Goal: Information Seeking & Learning: Compare options

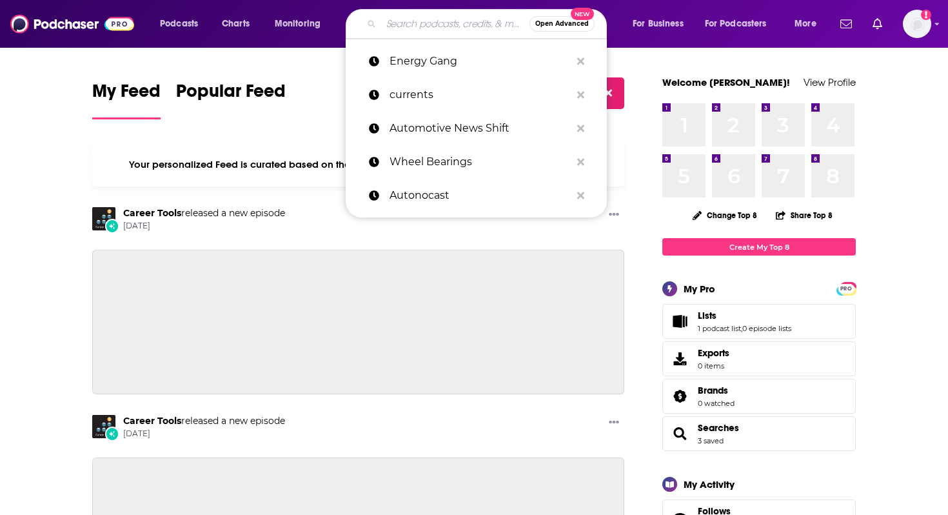
click at [441, 22] on input "Search podcasts, credits, & more..." at bounding box center [455, 24] width 148 height 21
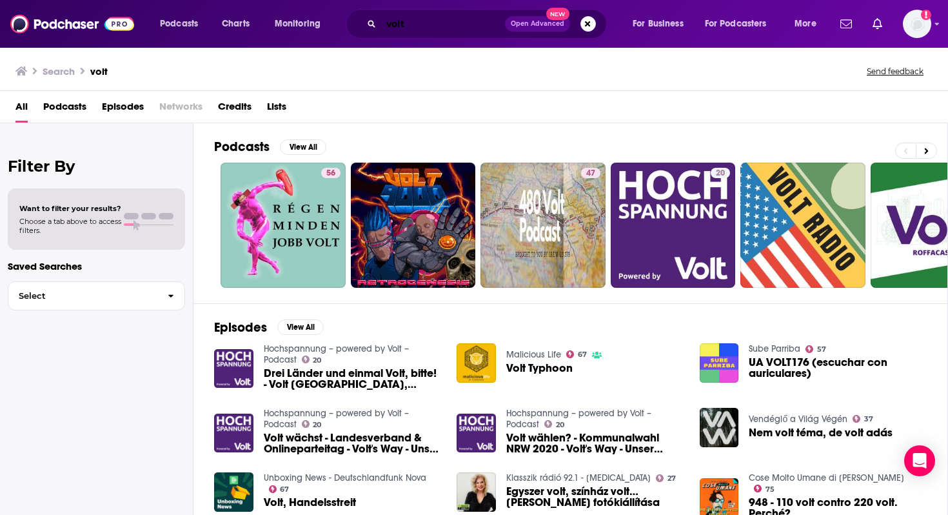
click at [454, 14] on input "volt" at bounding box center [443, 24] width 124 height 21
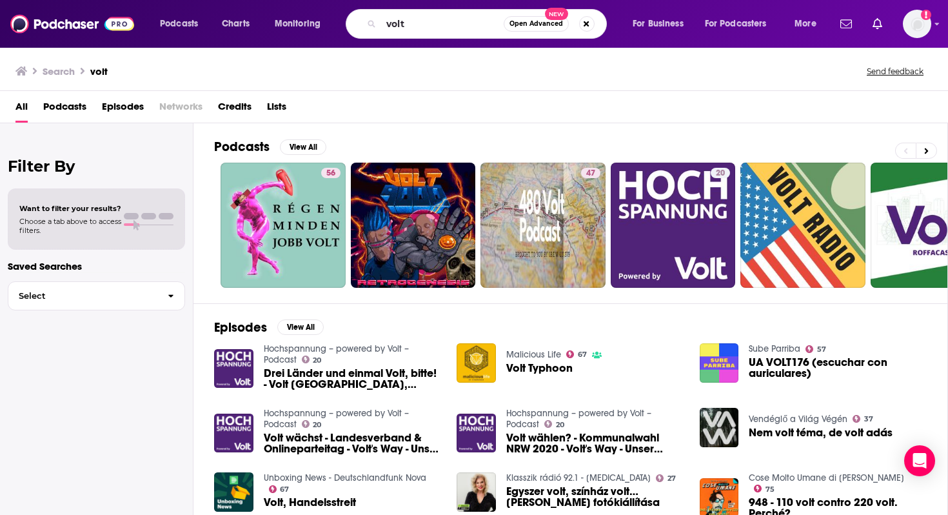
click at [415, 37] on div "volt Open Advanced New" at bounding box center [476, 24] width 261 height 30
click at [414, 21] on input "volt" at bounding box center [442, 24] width 123 height 21
type input "volts"
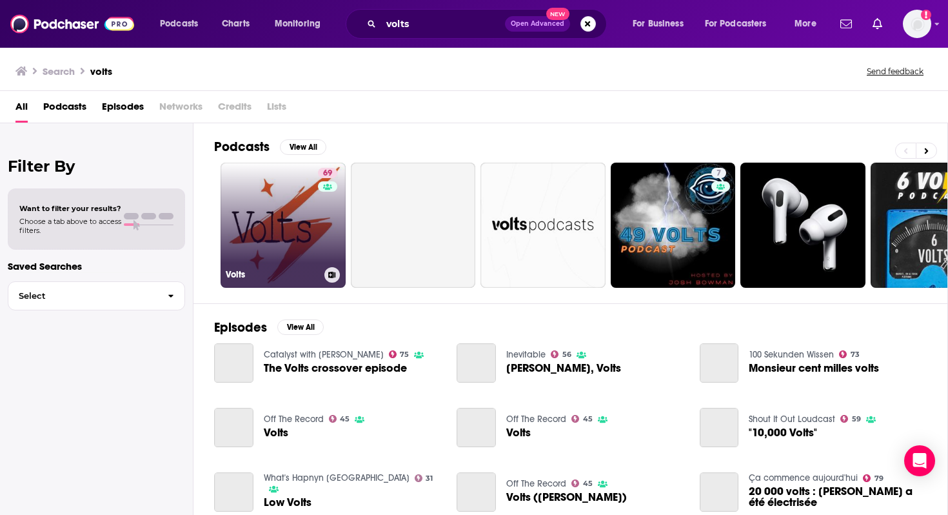
click at [306, 226] on link "69 Volts" at bounding box center [283, 224] width 125 height 125
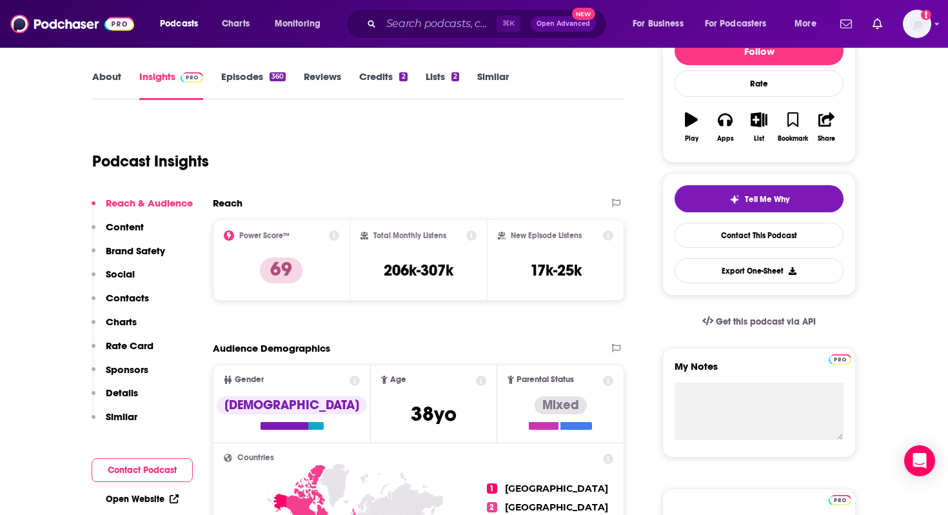
scroll to position [225, 0]
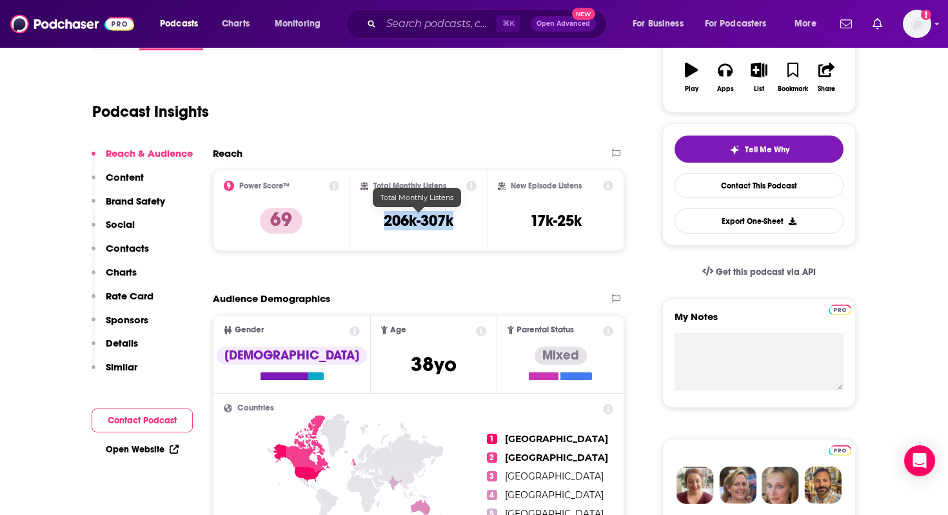
drag, startPoint x: 466, startPoint y: 222, endPoint x: 380, endPoint y: 221, distance: 85.1
click at [380, 221] on div "Total Monthly Listens 206k-307k" at bounding box center [418, 210] width 117 height 59
copy h3 "206k-307k"
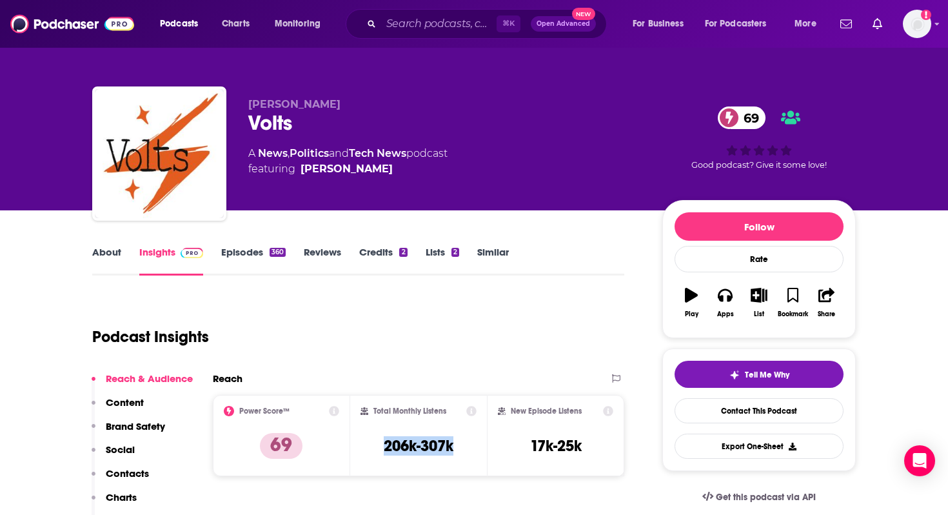
click at [104, 257] on link "About" at bounding box center [106, 261] width 29 height 30
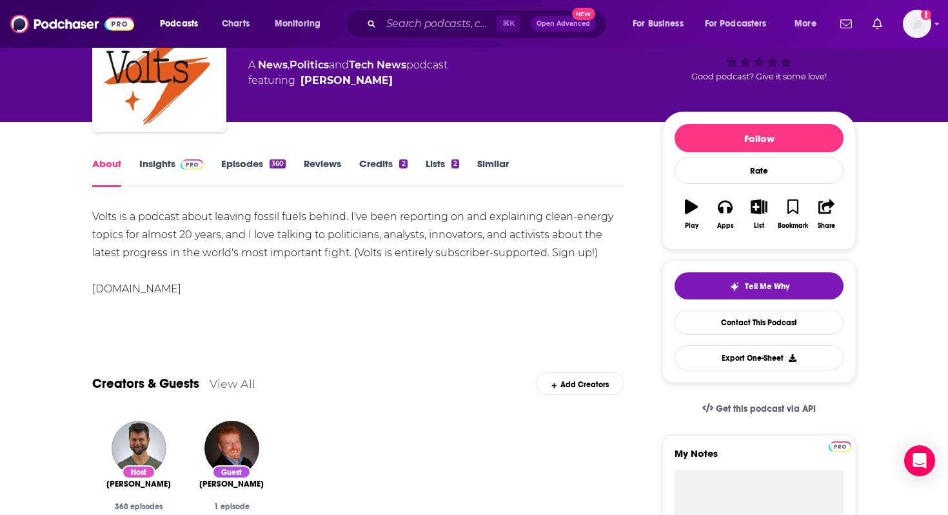
scroll to position [288, 0]
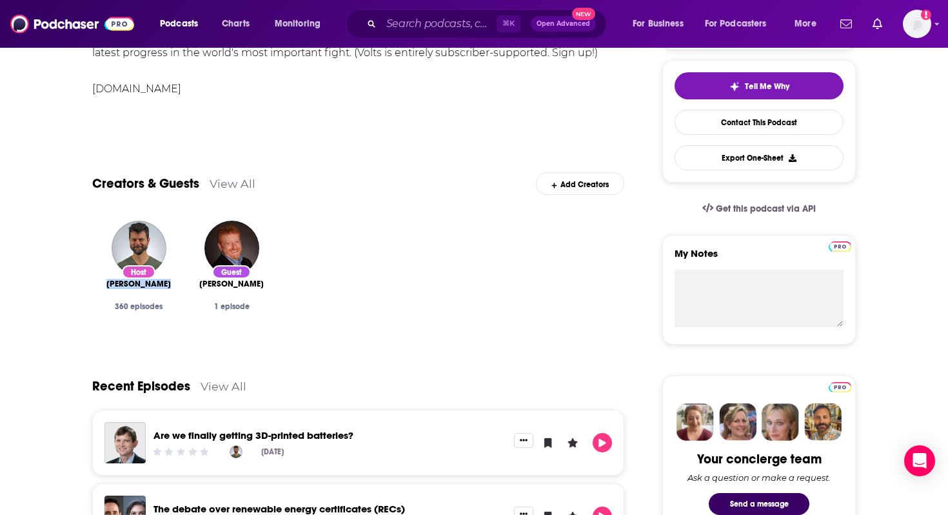
drag, startPoint x: 106, startPoint y: 283, endPoint x: 182, endPoint y: 283, distance: 75.4
click at [182, 283] on div "Host David Roberts 360 episodes" at bounding box center [138, 278] width 93 height 137
copy span "David Roberts"
click at [413, 25] on input "Search podcasts, credits, & more..." at bounding box center [438, 24] width 115 height 21
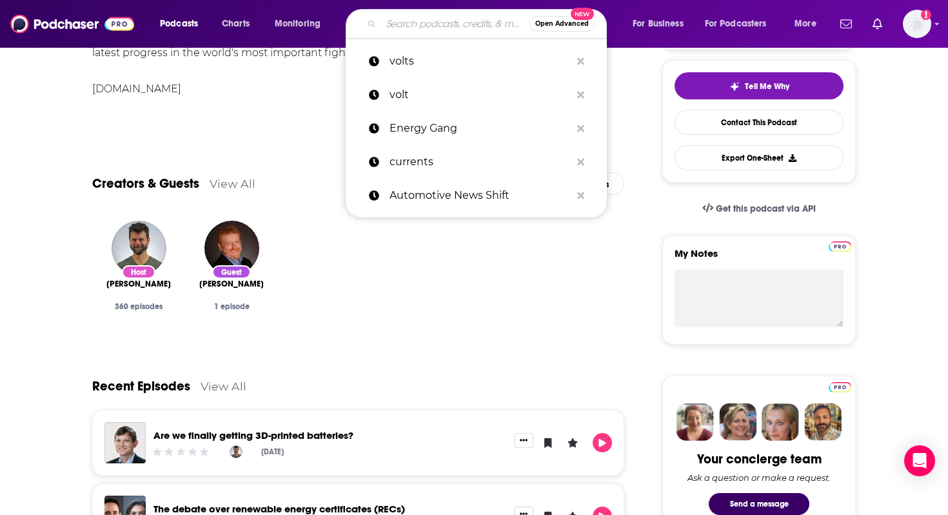
paste input "Bloomberg Tech Disruptors"
type input "Bloomberg Tech Disruptors"
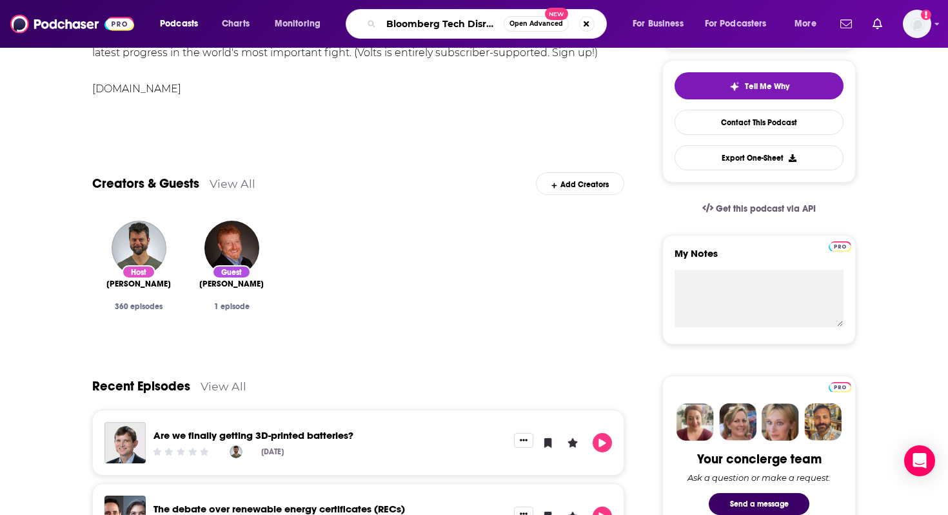
scroll to position [0, 19]
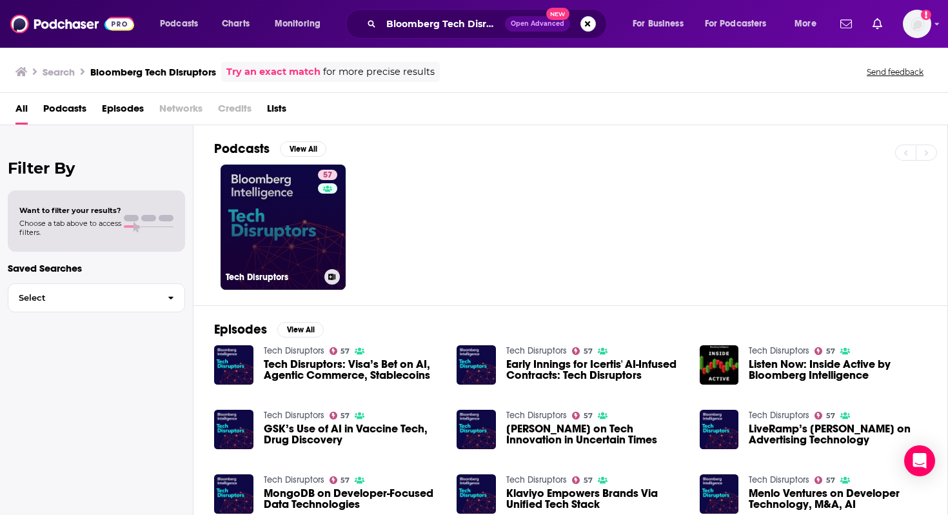
click at [332, 217] on div "57" at bounding box center [329, 219] width 23 height 99
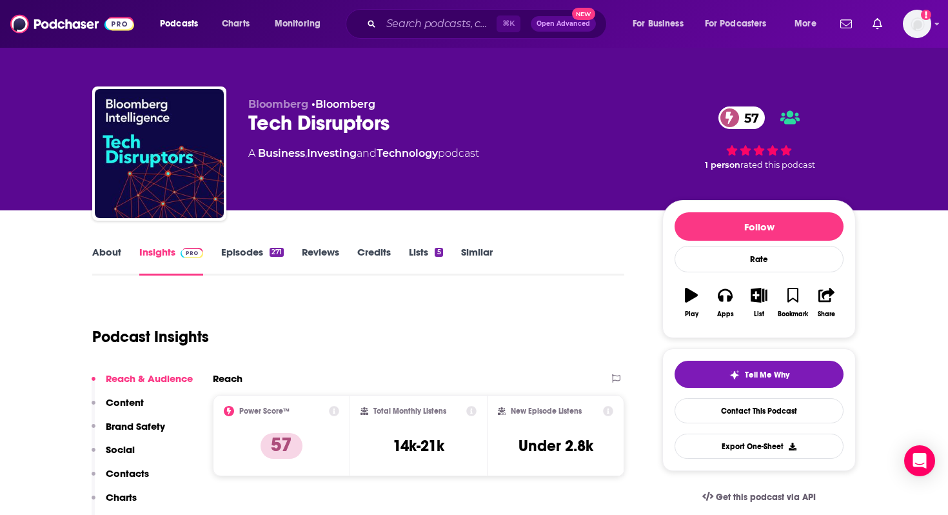
scroll to position [101, 0]
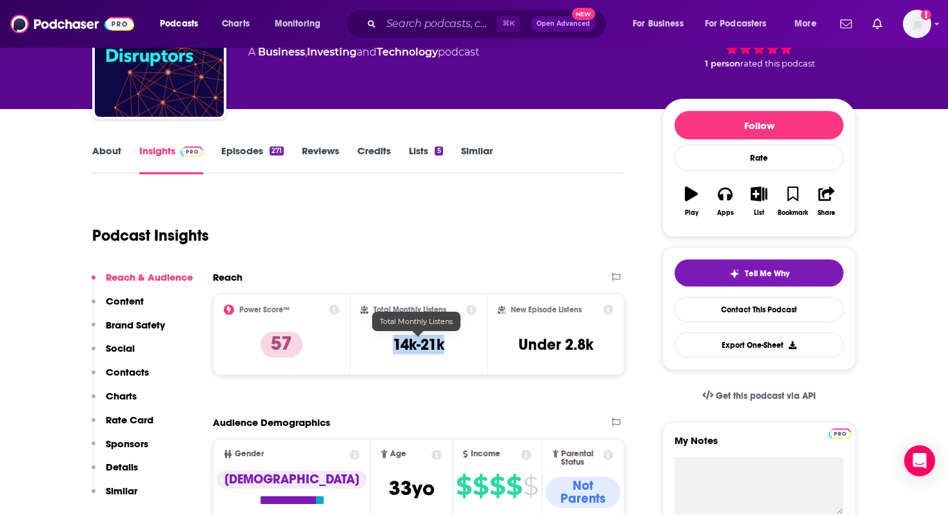
drag, startPoint x: 454, startPoint y: 348, endPoint x: 389, endPoint y: 340, distance: 65.5
click at [389, 340] on div "Total Monthly Listens 14k-21k" at bounding box center [418, 333] width 117 height 59
copy h3 "14k-21k"
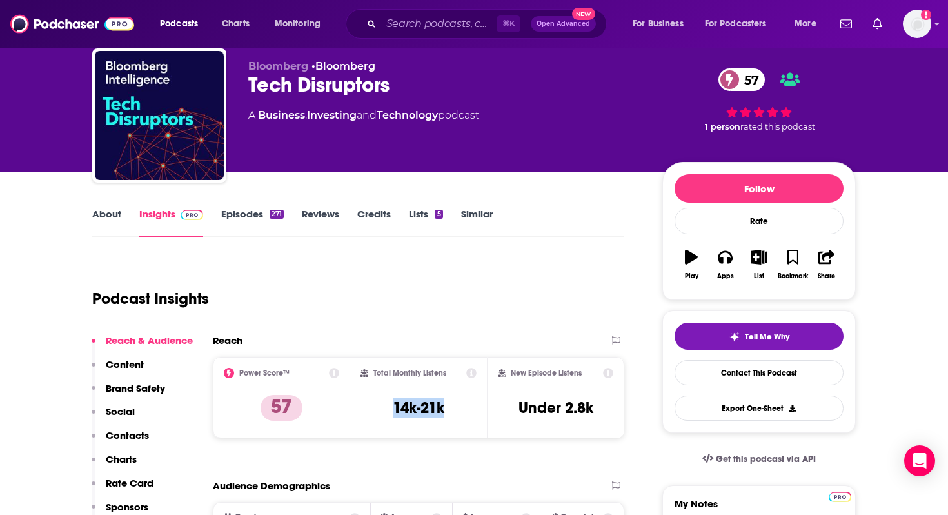
scroll to position [0, 0]
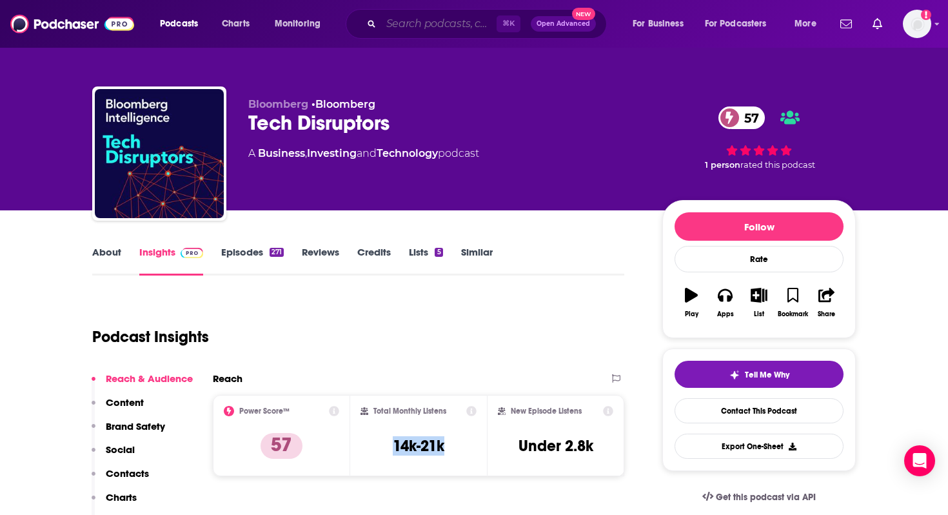
click at [403, 30] on input "Search podcasts, credits, & more..." at bounding box center [438, 24] width 115 height 21
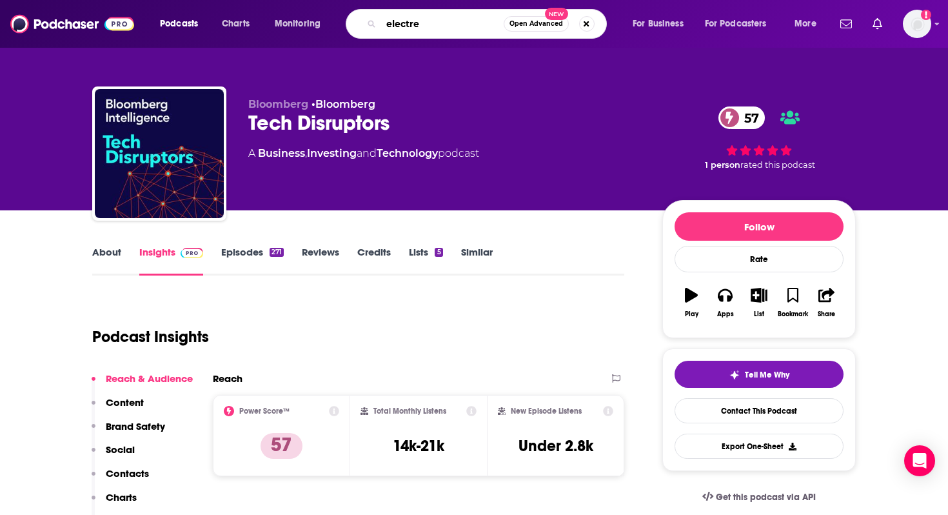
type input "electrek"
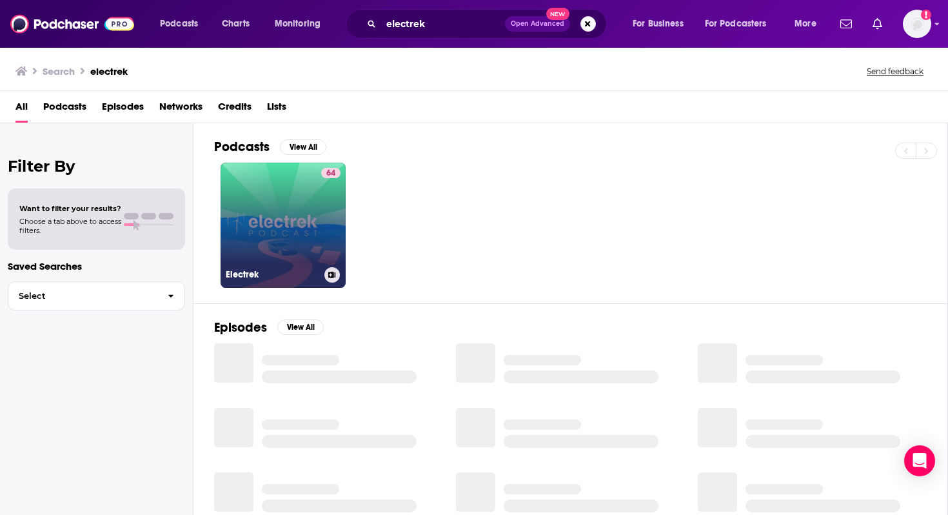
click at [290, 205] on link "64 Electrek" at bounding box center [283, 224] width 125 height 125
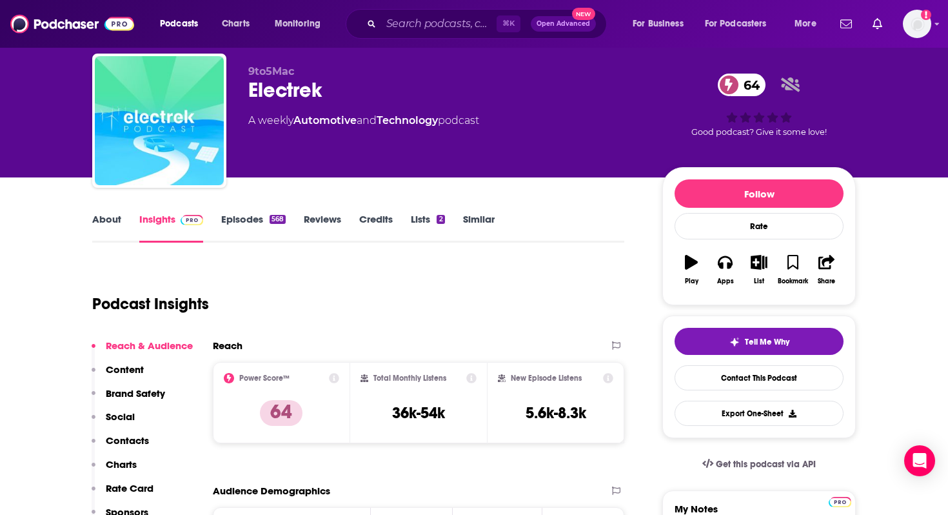
scroll to position [54, 0]
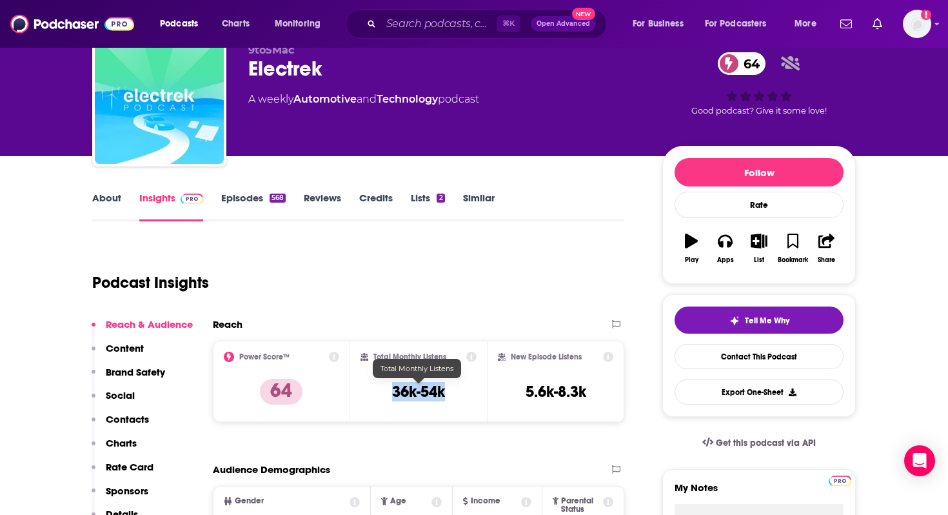
drag, startPoint x: 448, startPoint y: 388, endPoint x: 390, endPoint y: 389, distance: 58.0
click at [390, 389] on div "Total Monthly Listens 36k-54k" at bounding box center [418, 380] width 117 height 59
copy h3 "36k-54k"
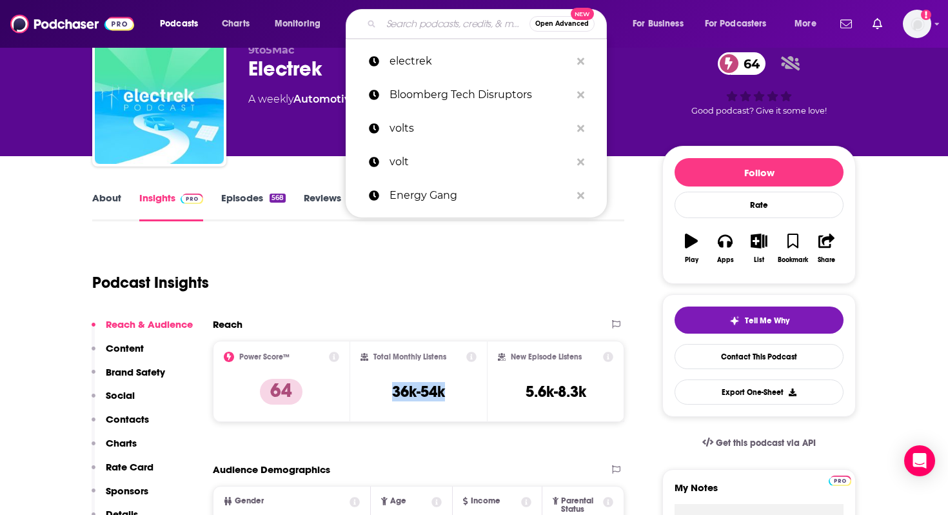
click at [417, 23] on input "Search podcasts, credits, & more..." at bounding box center [455, 24] width 148 height 21
paste input "InsideEVs Plugged-In"
type input "InsideEVs Plugged-In"
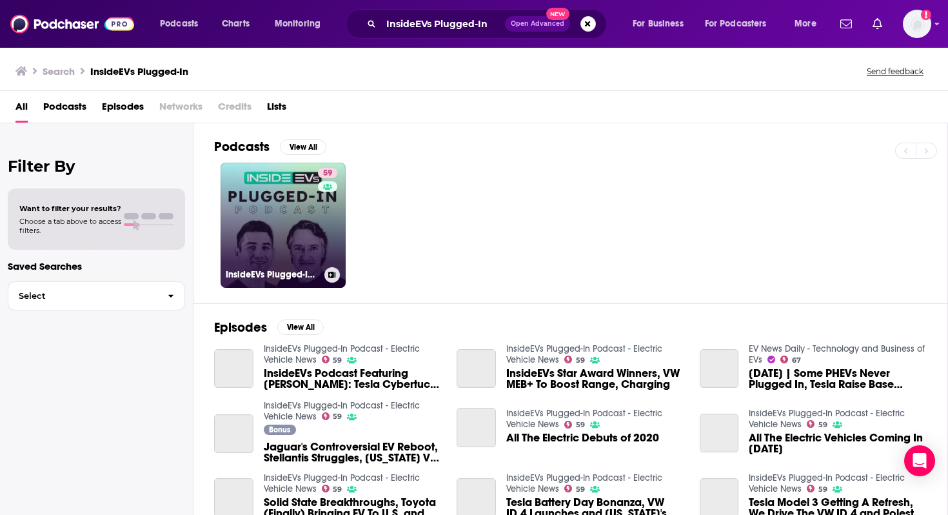
click at [293, 202] on link "59 InsideEVs Plugged-In Podcast - Electric Vehicle News" at bounding box center [283, 224] width 125 height 125
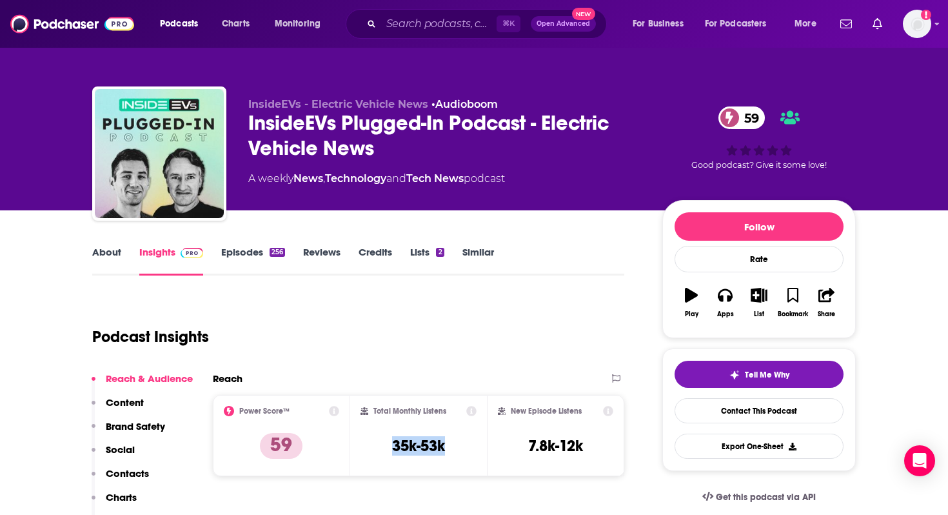
drag, startPoint x: 451, startPoint y: 445, endPoint x: 388, endPoint y: 445, distance: 63.8
click at [388, 445] on div "Total Monthly Listens 35k-53k" at bounding box center [418, 435] width 117 height 59
copy h3 "35k-53k"
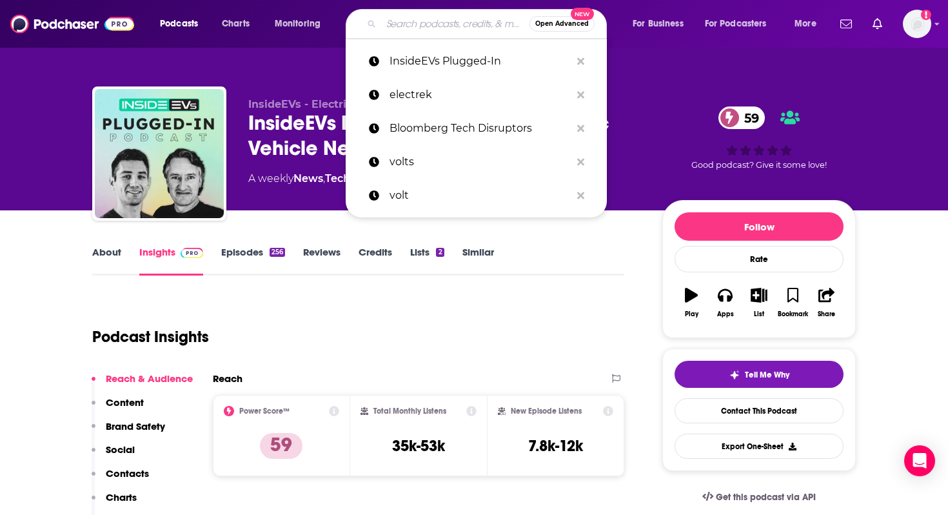
click at [403, 16] on input "Search podcasts, credits, & more..." at bounding box center [455, 24] width 148 height 21
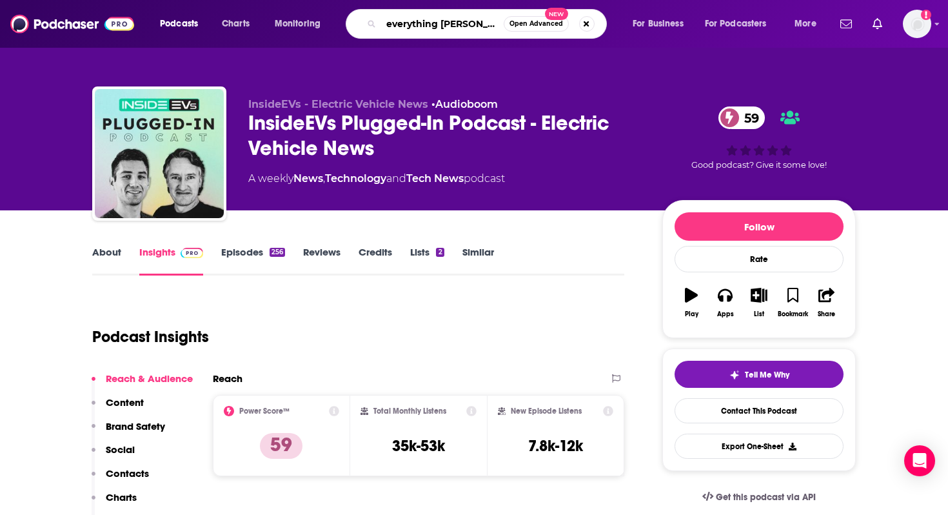
type input "everything ev"
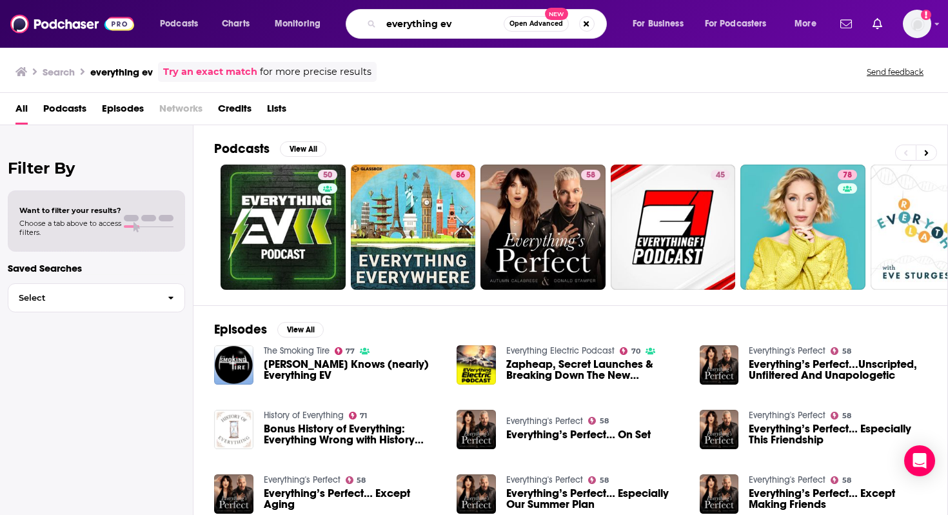
click at [467, 25] on input "everything ev" at bounding box center [442, 24] width 123 height 21
click at [484, 21] on input "everything ev" at bounding box center [442, 24] width 123 height 21
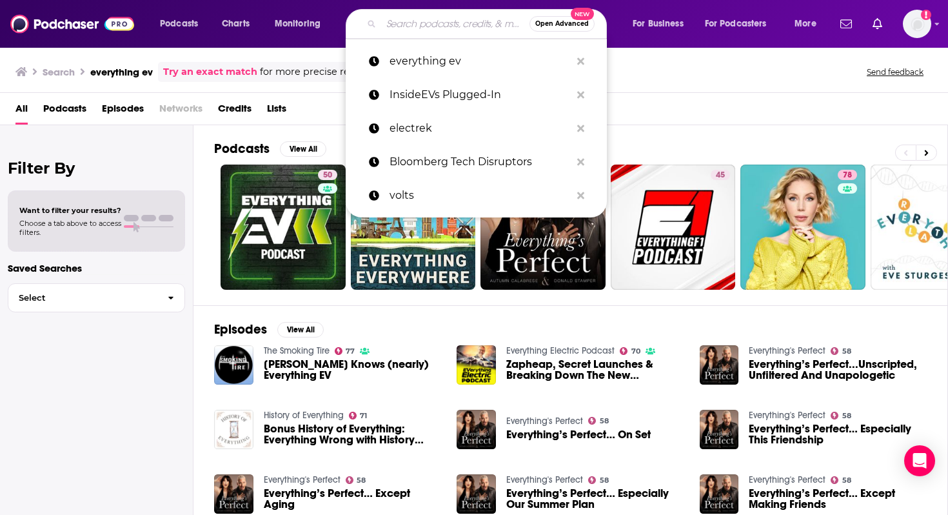
paste input "Catalyst with Shayle Kann"
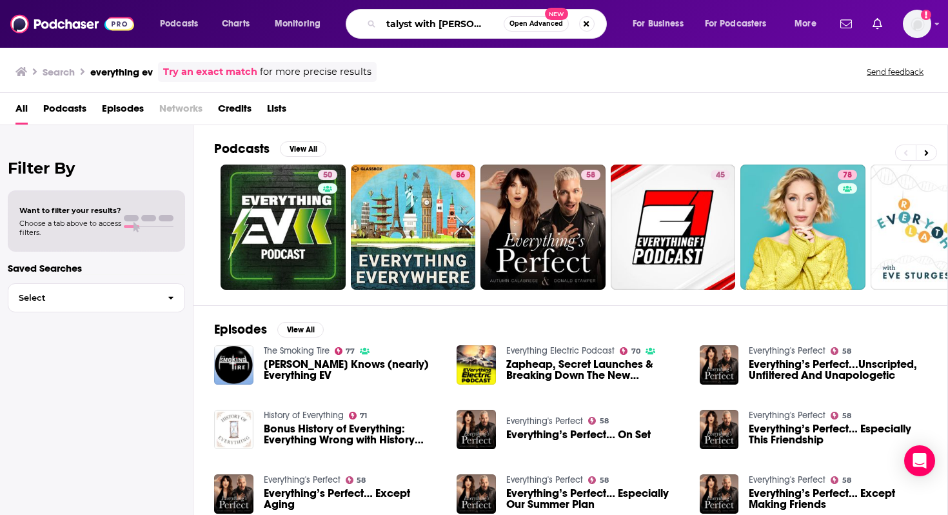
type input "Catalyst with Shayle Kann"
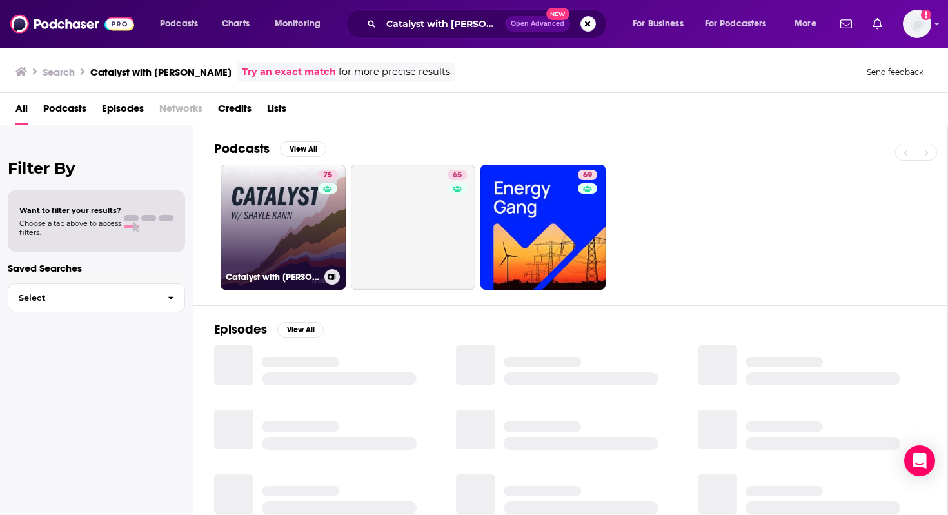
click at [272, 231] on link "75 Catalyst with Shayle Kann" at bounding box center [283, 226] width 125 height 125
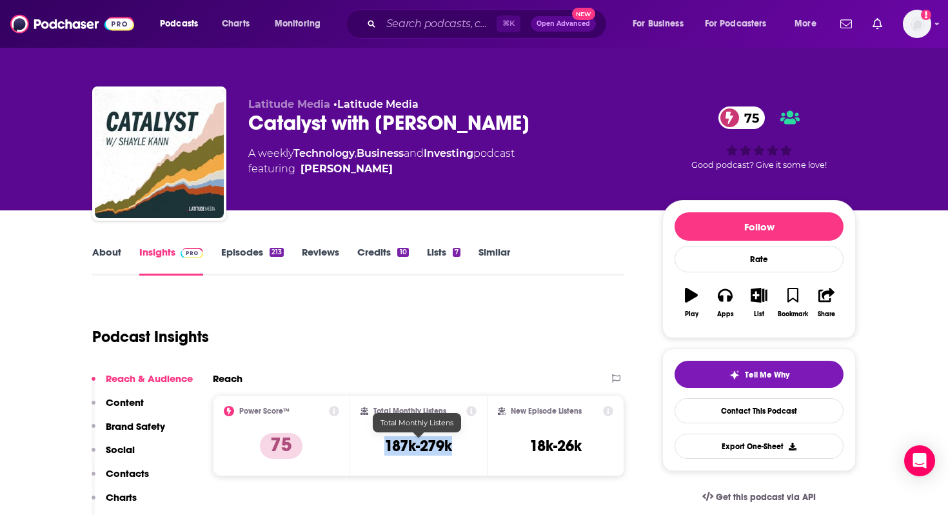
drag, startPoint x: 457, startPoint y: 445, endPoint x: 385, endPoint y: 443, distance: 72.2
click at [385, 443] on div "Total Monthly Listens 187k-279k" at bounding box center [418, 435] width 117 height 59
copy h3 "187k-279k"
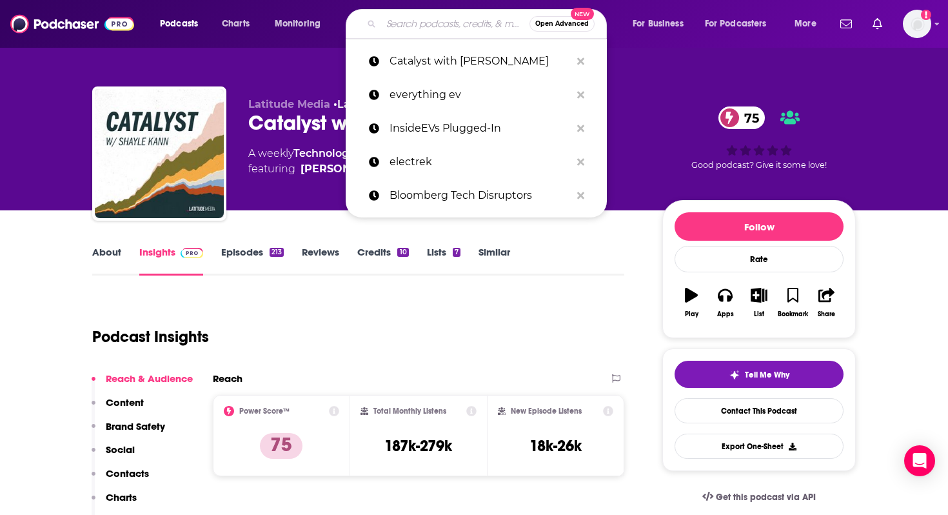
click at [409, 23] on input "Search podcasts, credits, & more..." at bounding box center [455, 24] width 148 height 21
paste input "Everything EV"
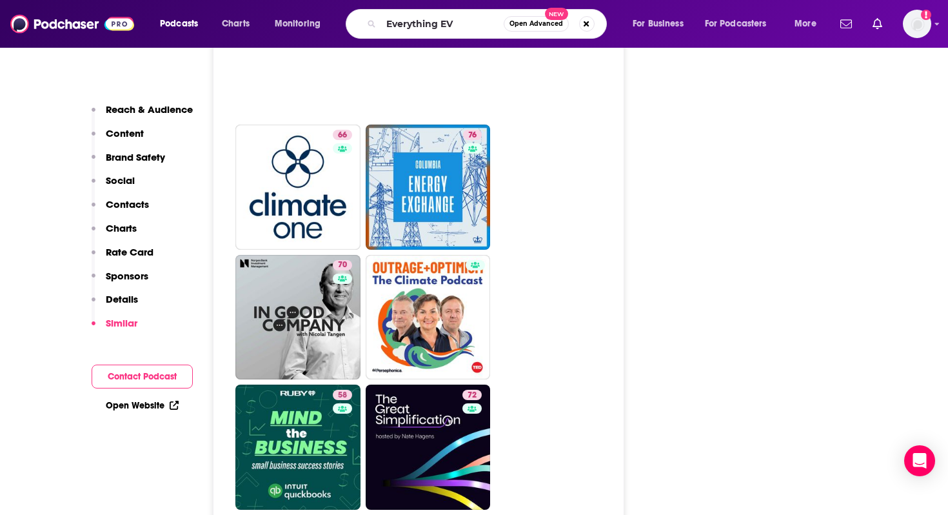
scroll to position [3719, 0]
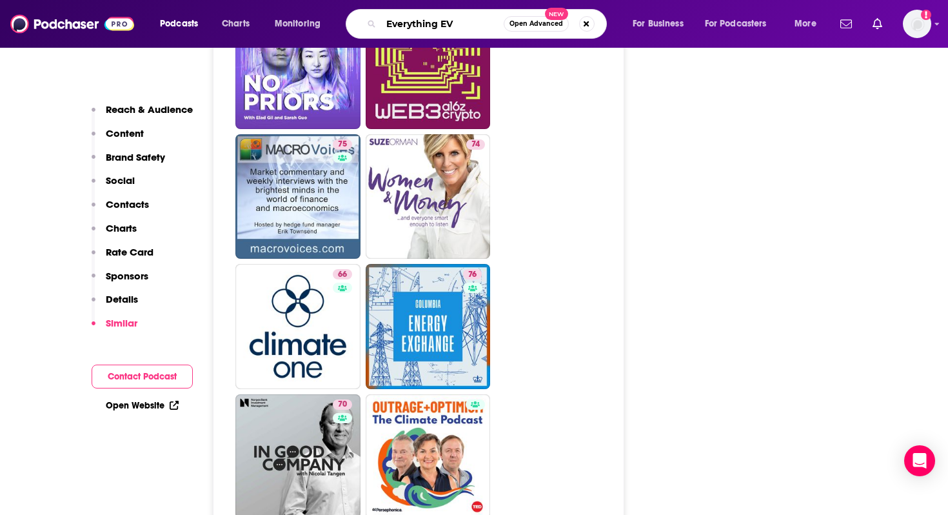
click at [455, 21] on input "Everything EV" at bounding box center [442, 24] width 123 height 21
drag, startPoint x: 455, startPoint y: 21, endPoint x: 379, endPoint y: 20, distance: 76.1
click at [379, 20] on div "Everything EV Open Advanced New" at bounding box center [476, 24] width 261 height 30
type input "energy gang"
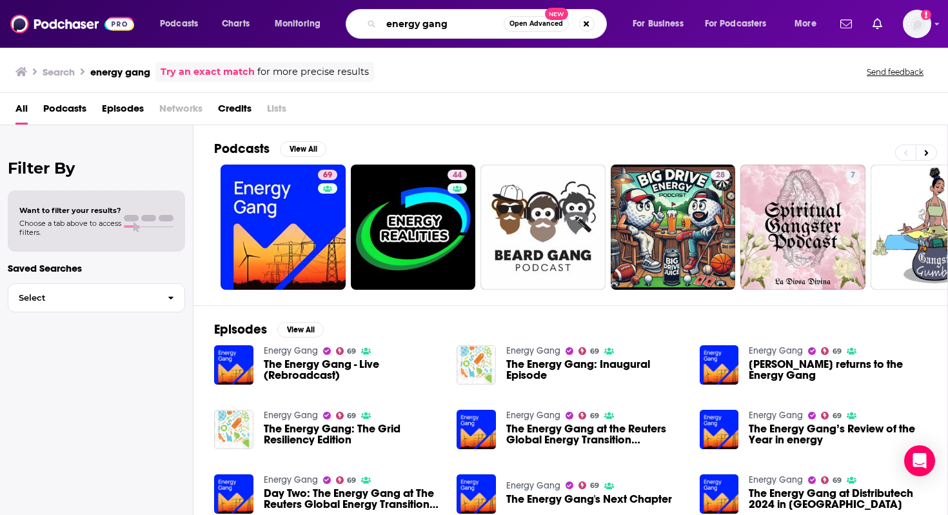
click at [426, 19] on input "energy gang" at bounding box center [442, 24] width 123 height 21
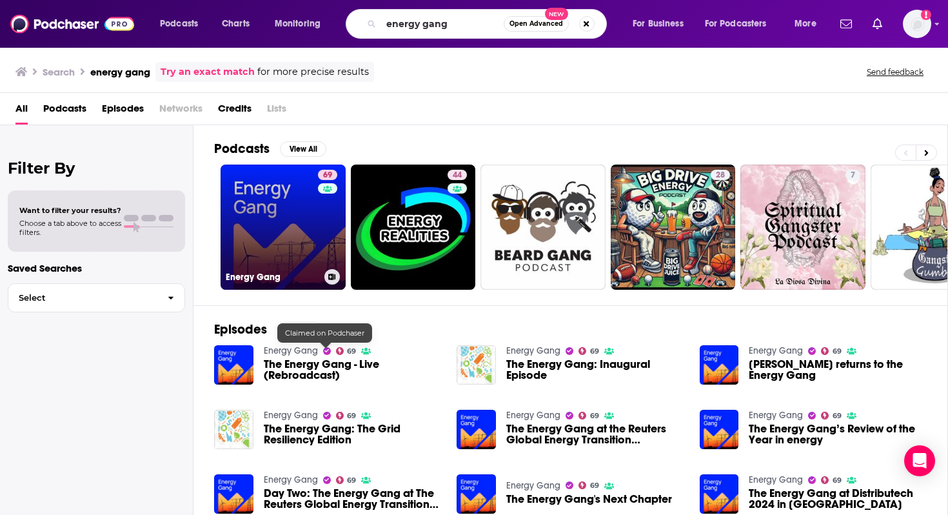
click at [264, 195] on link "69 Energy Gang" at bounding box center [283, 226] width 125 height 125
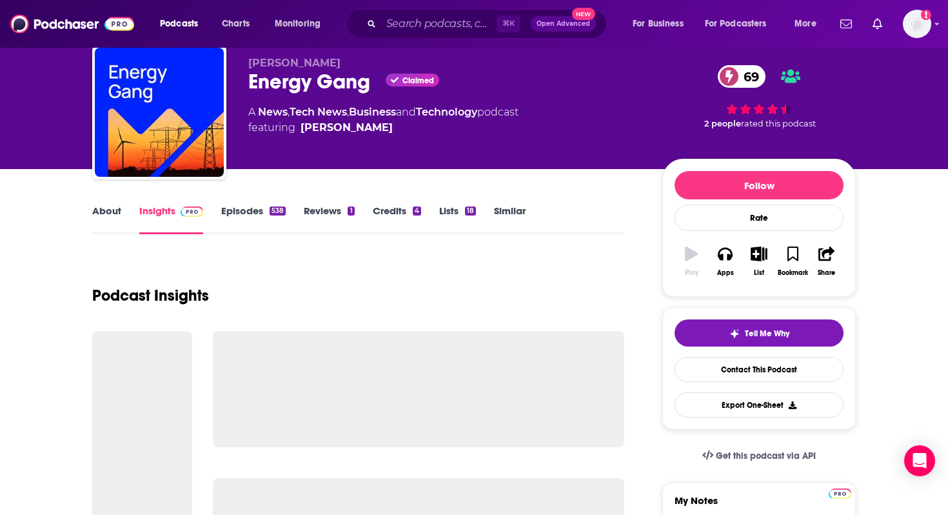
scroll to position [72, 0]
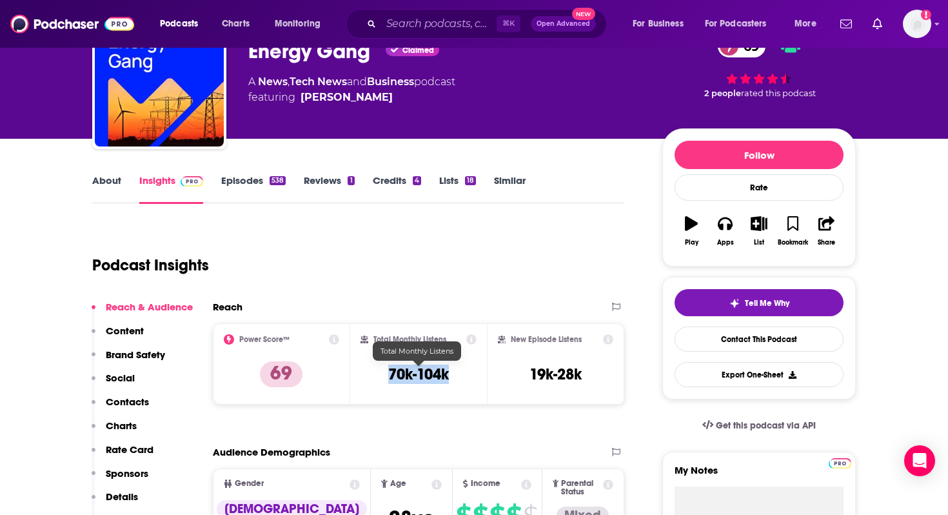
drag, startPoint x: 468, startPoint y: 366, endPoint x: 383, endPoint y: 376, distance: 85.7
click at [383, 376] on div "Total Monthly Listens 70k-104k" at bounding box center [418, 363] width 117 height 59
copy h3 "70k-104k"
click at [449, 19] on input "Search podcasts, credits, & more..." at bounding box center [438, 24] width 115 height 21
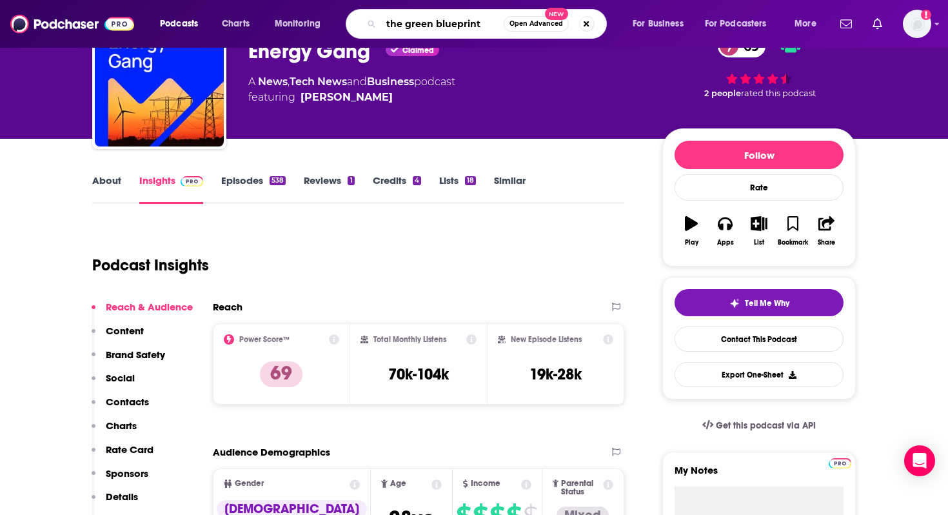
type input "the green blueprint"
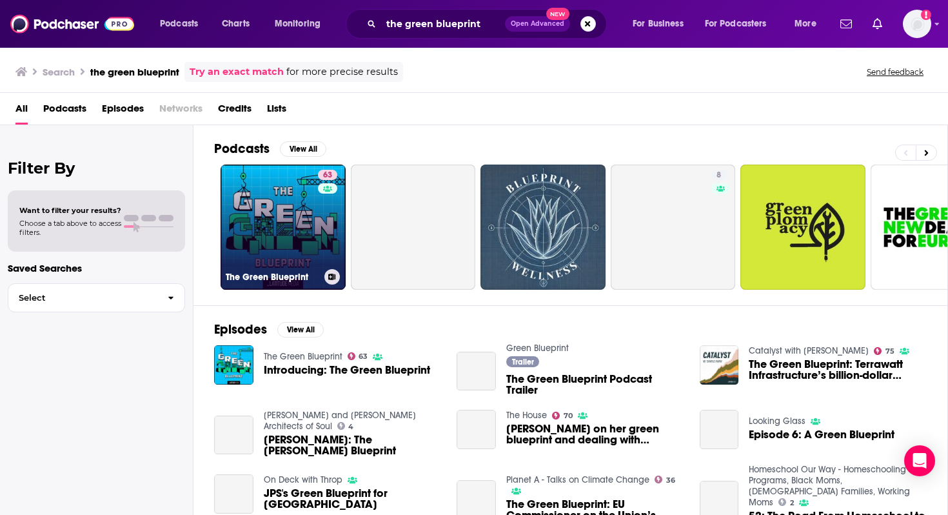
click at [296, 203] on link "63 The Green Blueprint" at bounding box center [283, 226] width 125 height 125
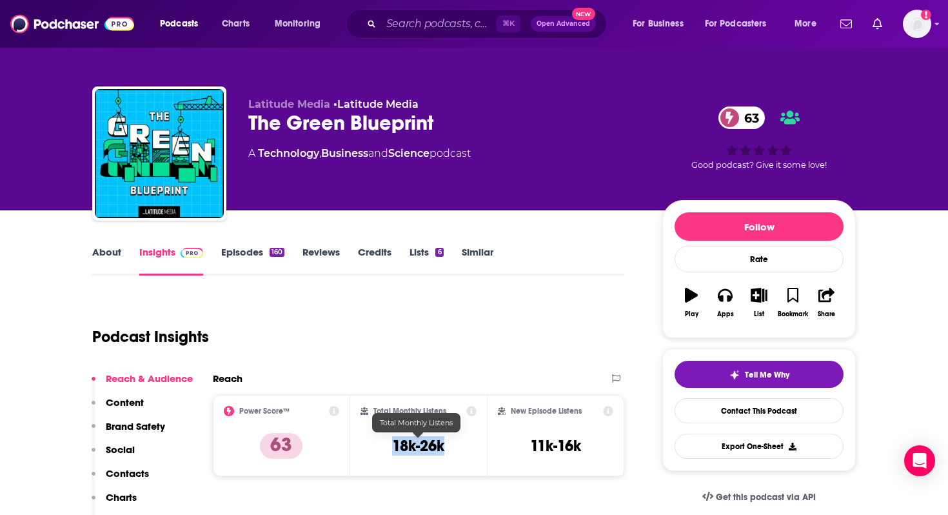
drag, startPoint x: 453, startPoint y: 444, endPoint x: 386, endPoint y: 444, distance: 67.1
click at [386, 444] on div "Total Monthly Listens 18k-26k" at bounding box center [418, 435] width 117 height 59
copy h3 "18k-26k"
click at [406, 34] on div "⌘ K Open Advanced New" at bounding box center [476, 24] width 261 height 30
click at [408, 23] on input "Search podcasts, credits, & more..." at bounding box center [438, 24] width 115 height 21
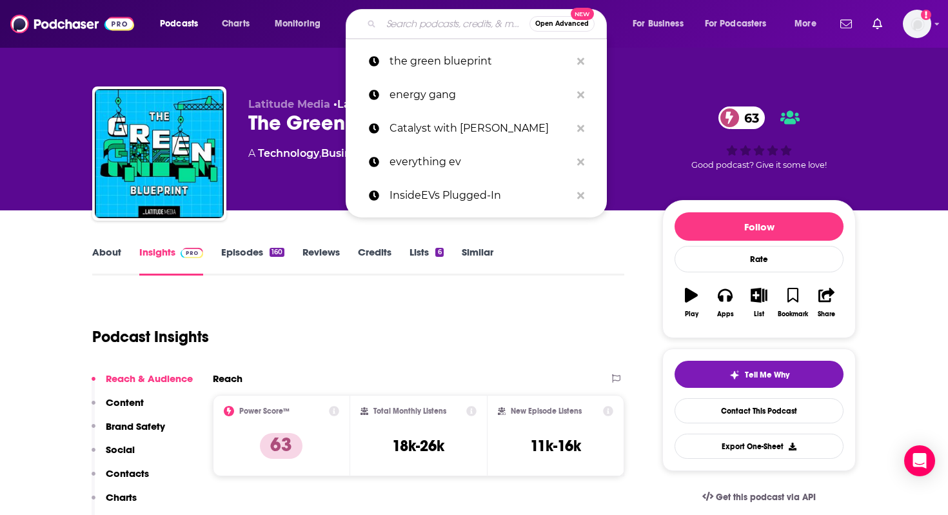
paste input "Building Better with Brandon Bartneck"
type input "Building Better with Brandon Bartneck"
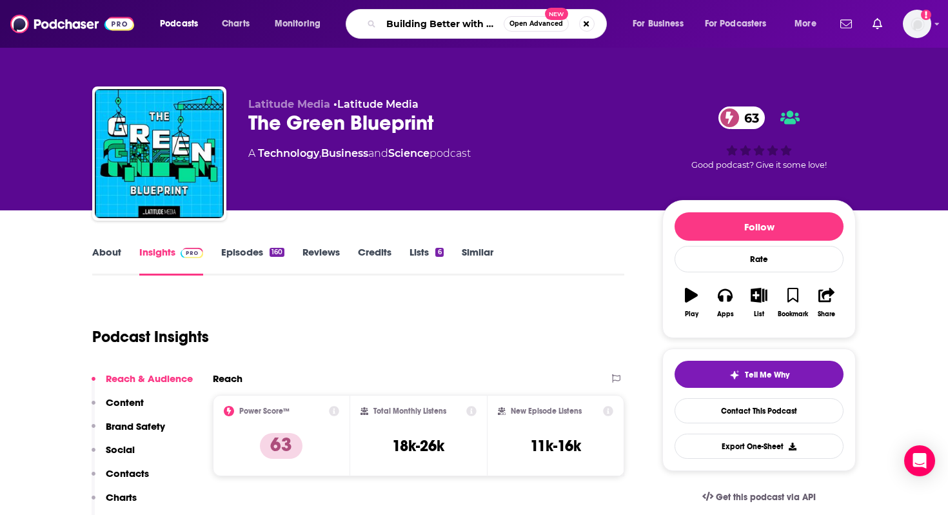
scroll to position [0, 75]
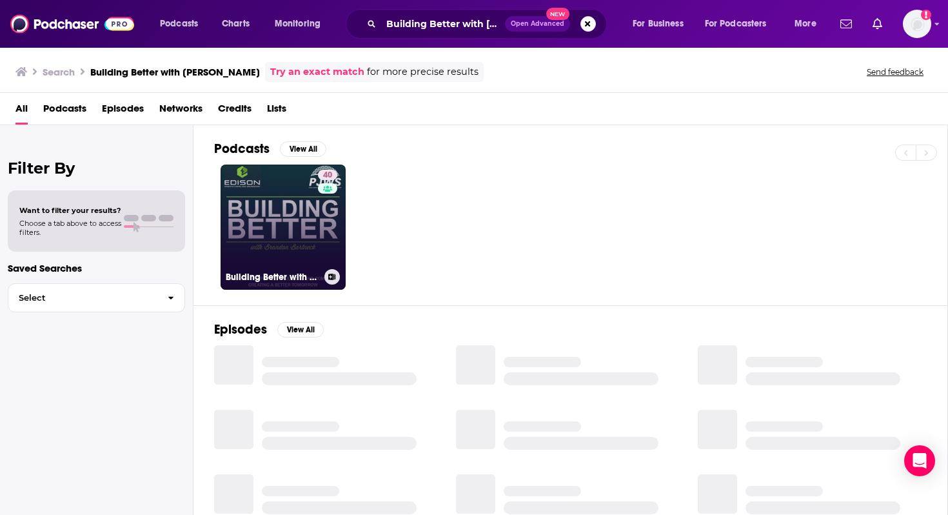
click at [282, 219] on link "40 Building Better with Brandon Bartneck" at bounding box center [283, 226] width 125 height 125
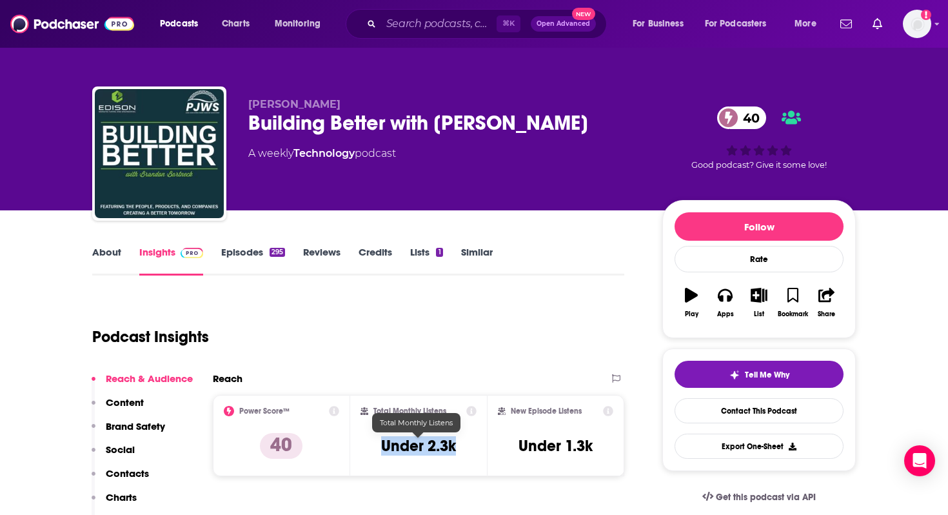
drag, startPoint x: 463, startPoint y: 449, endPoint x: 375, endPoint y: 449, distance: 87.7
click at [375, 449] on div "Total Monthly Listens Under 2.3k" at bounding box center [418, 435] width 117 height 59
copy h3 "Under 2.3k"
click at [417, 22] on input "Search podcasts, credits, & more..." at bounding box center [438, 24] width 115 height 21
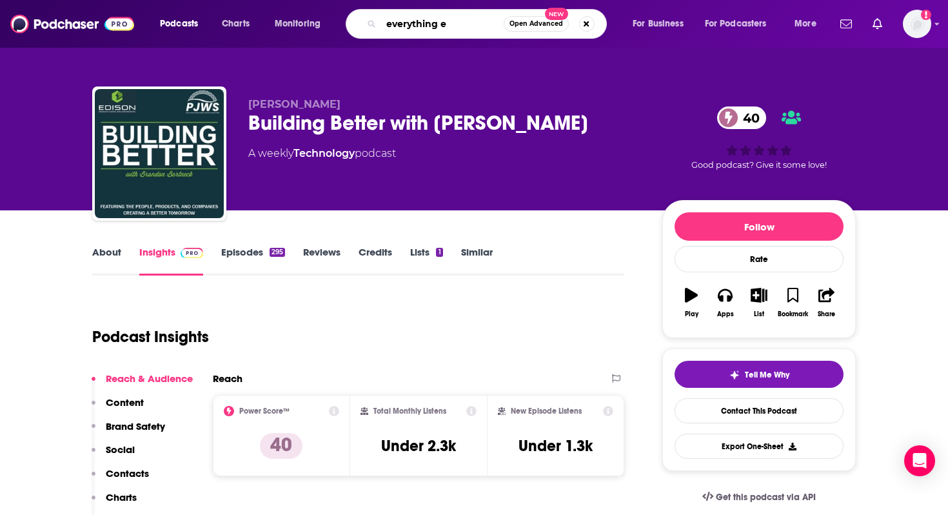
type input "everything ev"
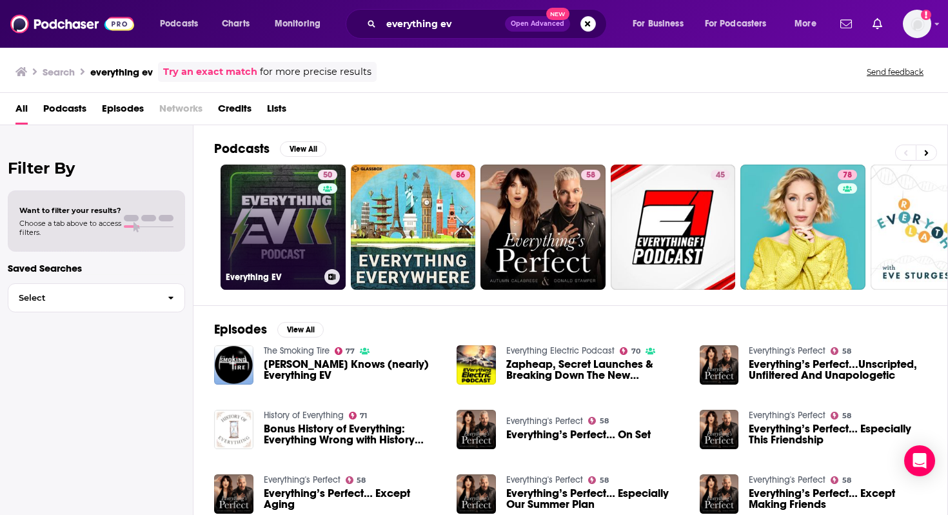
click at [279, 255] on link "50 Everything EV" at bounding box center [283, 226] width 125 height 125
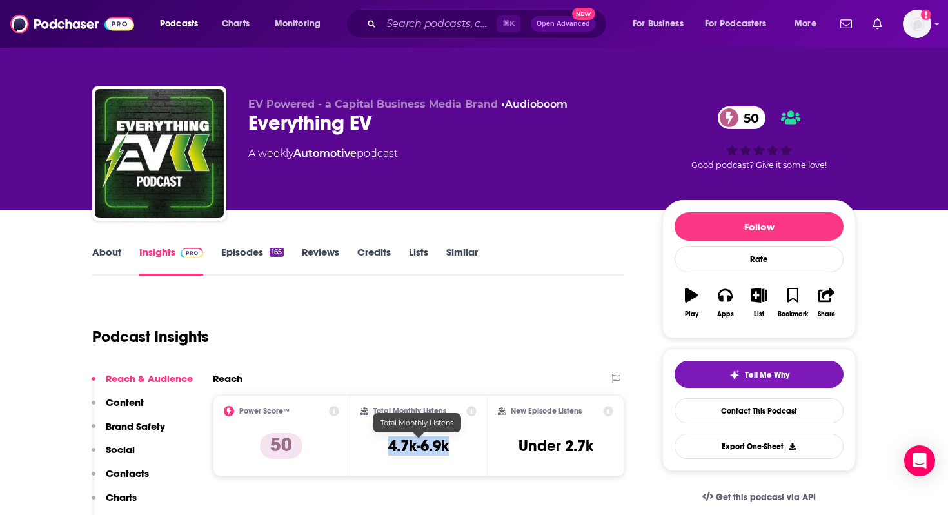
drag, startPoint x: 456, startPoint y: 452, endPoint x: 383, endPoint y: 447, distance: 73.0
click at [382, 447] on div "Total Monthly Listens 4.7k-6.9k" at bounding box center [418, 435] width 117 height 59
copy h3 "4.7k-6.9k"
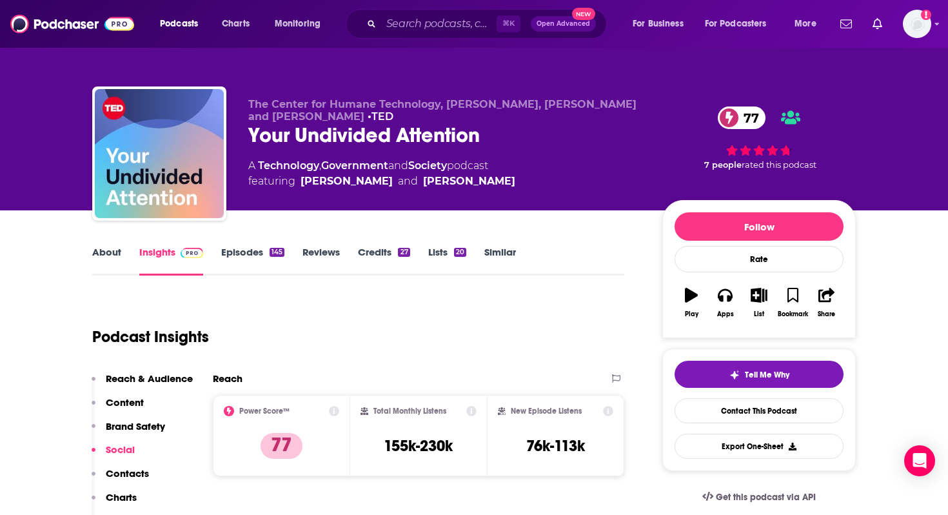
click at [99, 249] on link "About" at bounding box center [106, 261] width 29 height 30
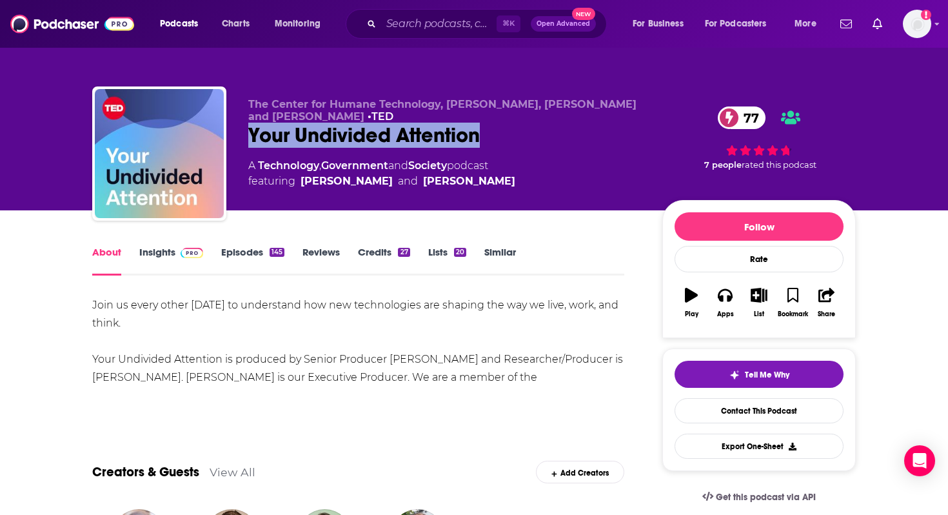
drag, startPoint x: 495, startPoint y: 136, endPoint x: 247, endPoint y: 131, distance: 248.3
click at [247, 131] on div "The Center for Humane Technology, Tristan Harris, Daniel Barcay and Aza Raskin …" at bounding box center [473, 155] width 763 height 139
copy h1 "Your Undivided Attention"
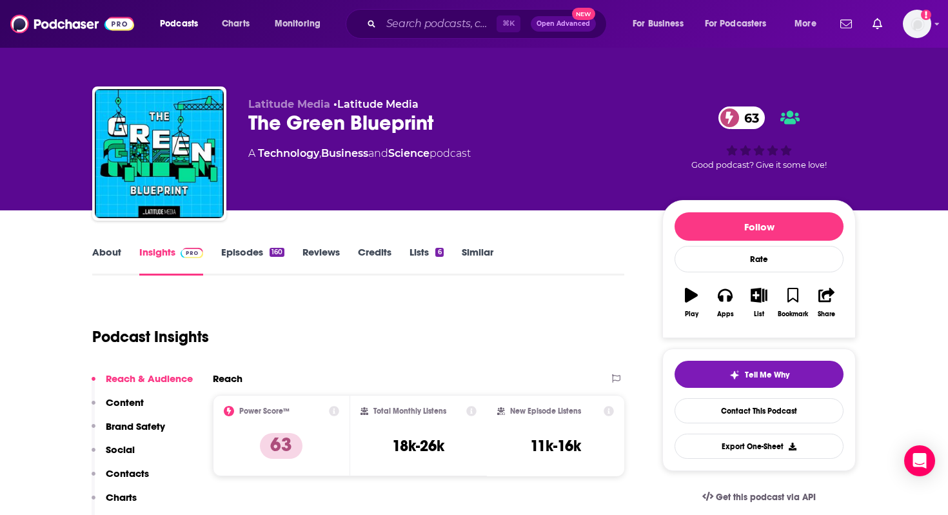
click at [110, 251] on link "About" at bounding box center [106, 261] width 29 height 30
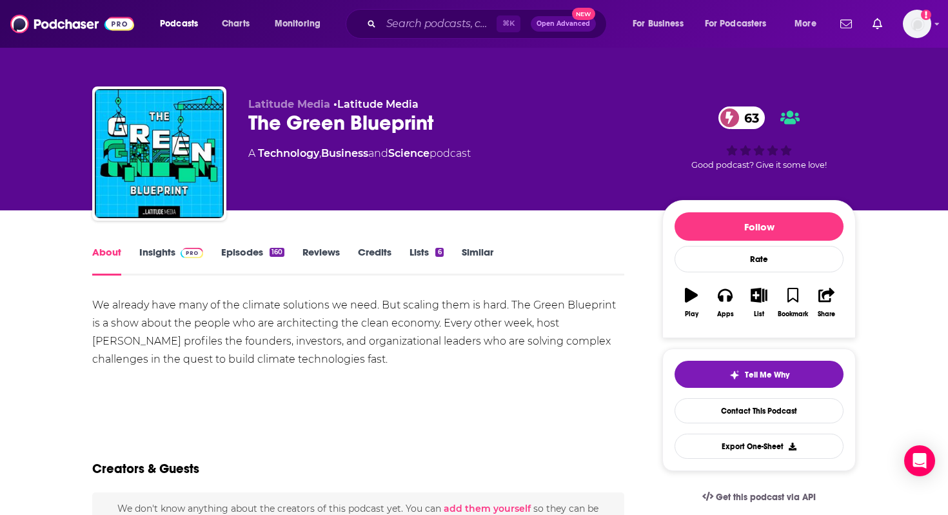
click at [242, 251] on link "Episodes 160" at bounding box center [252, 261] width 63 height 30
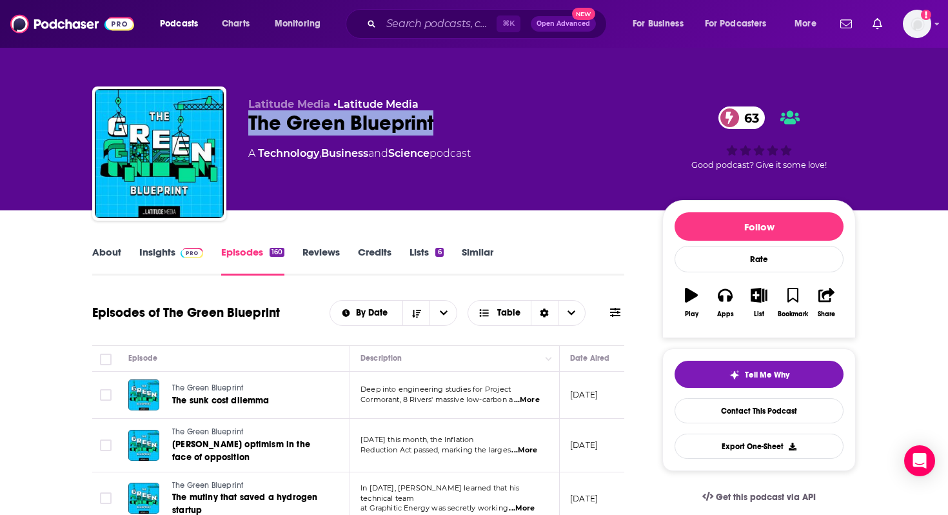
drag, startPoint x: 447, startPoint y: 122, endPoint x: 234, endPoint y: 119, distance: 212.8
click at [234, 119] on div "Latitude Media • Latitude Media The Green Blueprint 63 A Technology , Business …" at bounding box center [473, 155] width 763 height 139
copy h2 "The Green Blueprint"
click at [104, 256] on link "About" at bounding box center [106, 261] width 29 height 30
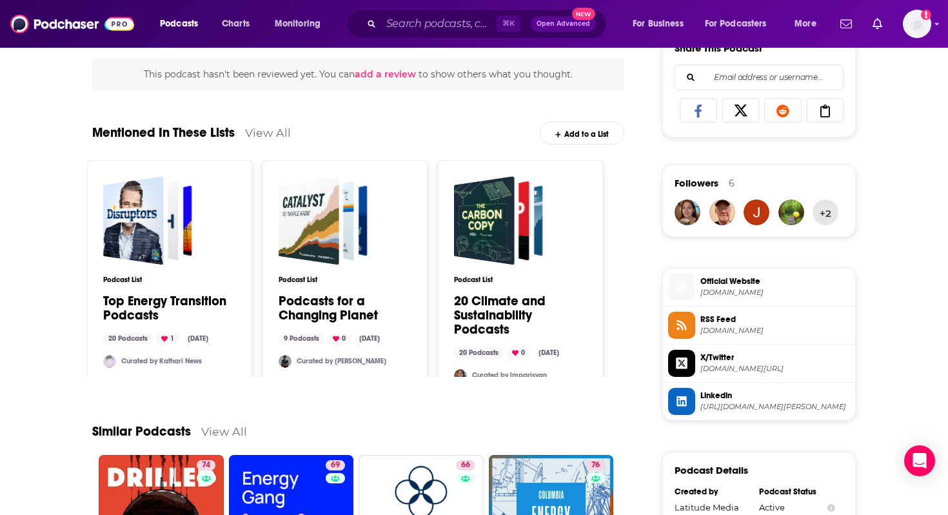
scroll to position [755, 0]
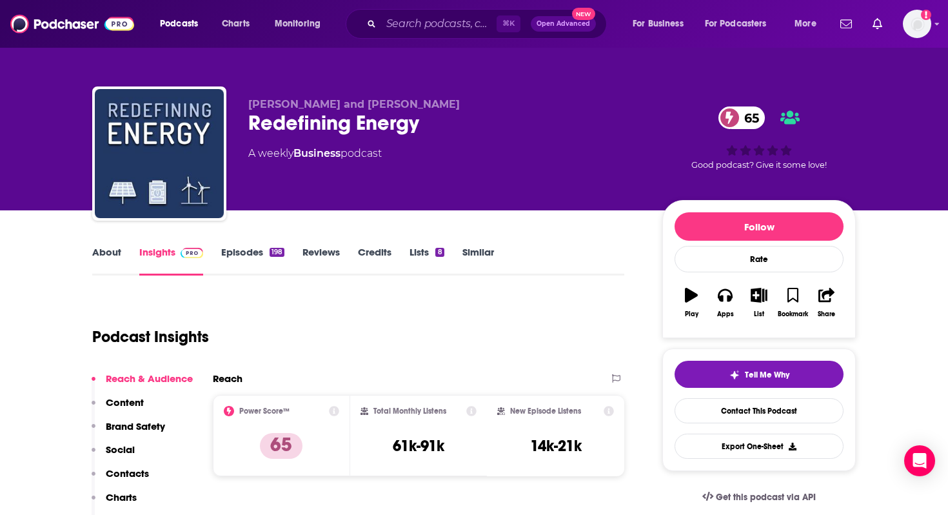
click at [102, 250] on link "About" at bounding box center [106, 261] width 29 height 30
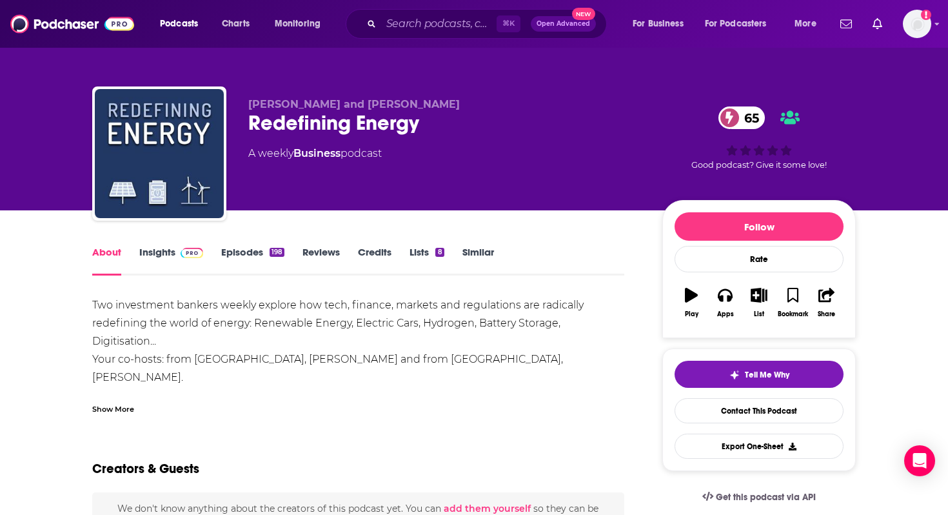
click at [248, 255] on link "Episodes 198" at bounding box center [252, 261] width 63 height 30
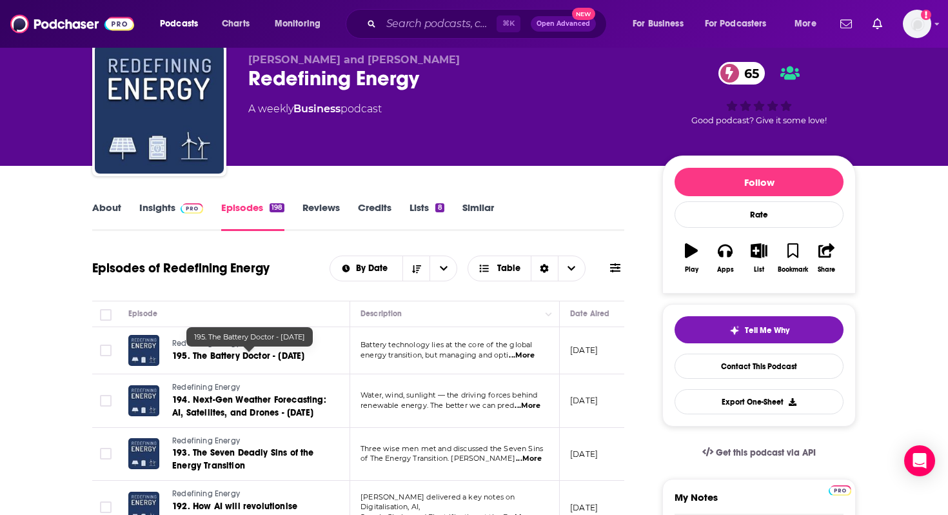
scroll to position [47, 0]
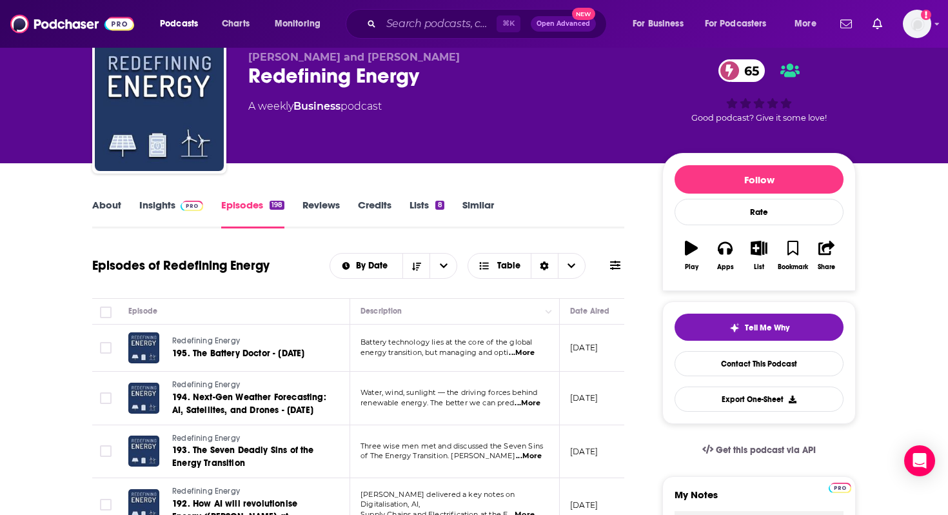
click at [534, 353] on span "...More" at bounding box center [522, 353] width 26 height 10
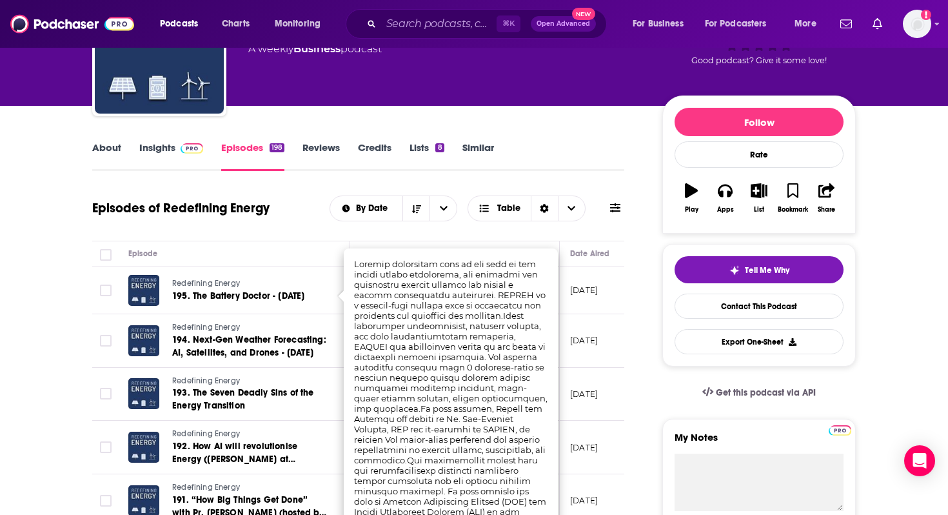
scroll to position [0, 0]
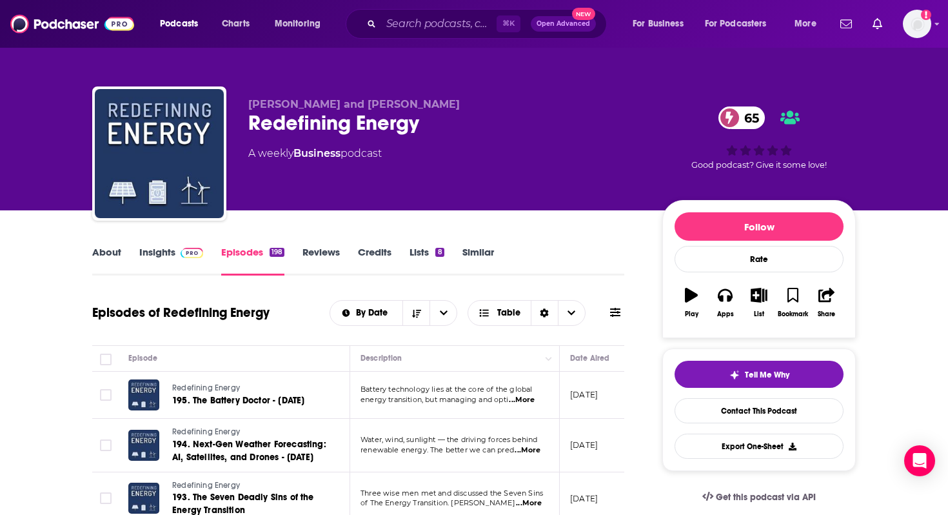
click at [397, 162] on div "Laurent Segalen and Gerard Reid Redefining Energy 65 A weekly Business podcast" at bounding box center [444, 149] width 393 height 103
drag, startPoint x: 440, startPoint y: 121, endPoint x: 235, endPoint y: 119, distance: 205.7
click at [235, 119] on div "Laurent Segalen and Gerard Reid Redefining Energy 65 A weekly Business podcast …" at bounding box center [473, 155] width 763 height 139
copy h2 "Redefining Energy"
click at [105, 252] on link "About" at bounding box center [106, 261] width 29 height 30
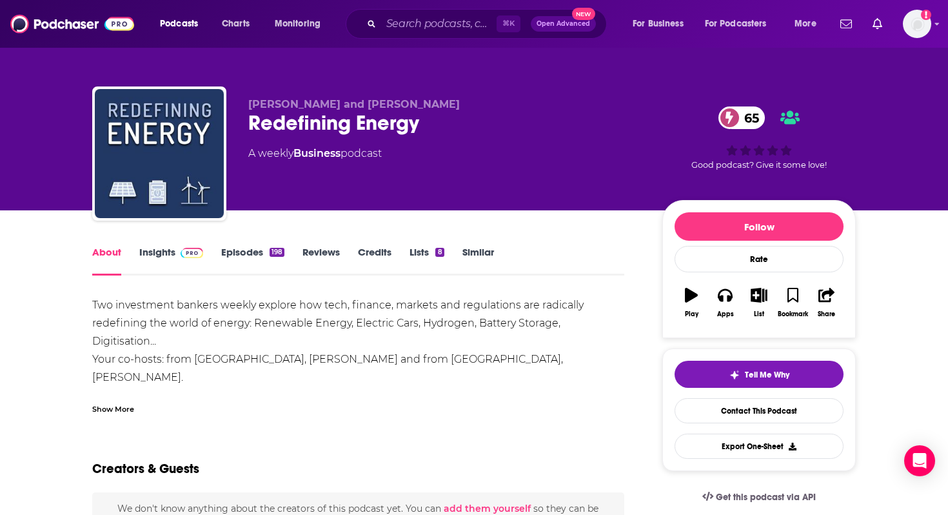
click at [166, 252] on link "Insights" at bounding box center [171, 261] width 64 height 30
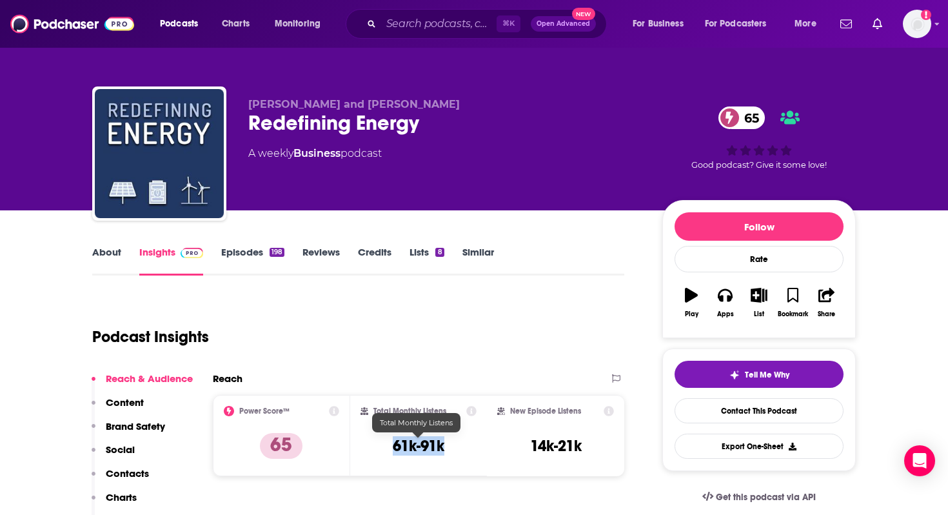
drag, startPoint x: 456, startPoint y: 449, endPoint x: 393, endPoint y: 447, distance: 62.6
click at [393, 447] on div "Total Monthly Listens 61k-91k" at bounding box center [418, 435] width 117 height 59
copy h3 "61k-91k"
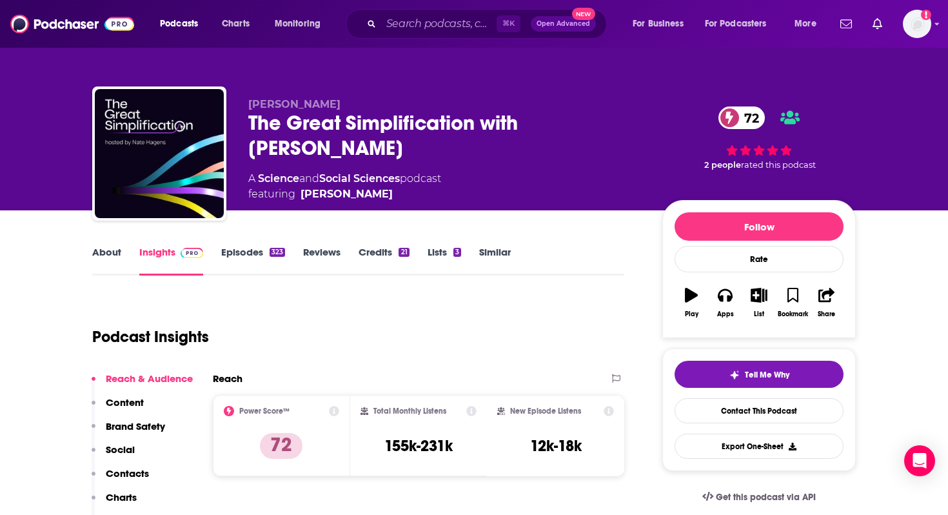
click at [97, 257] on link "About" at bounding box center [106, 261] width 29 height 30
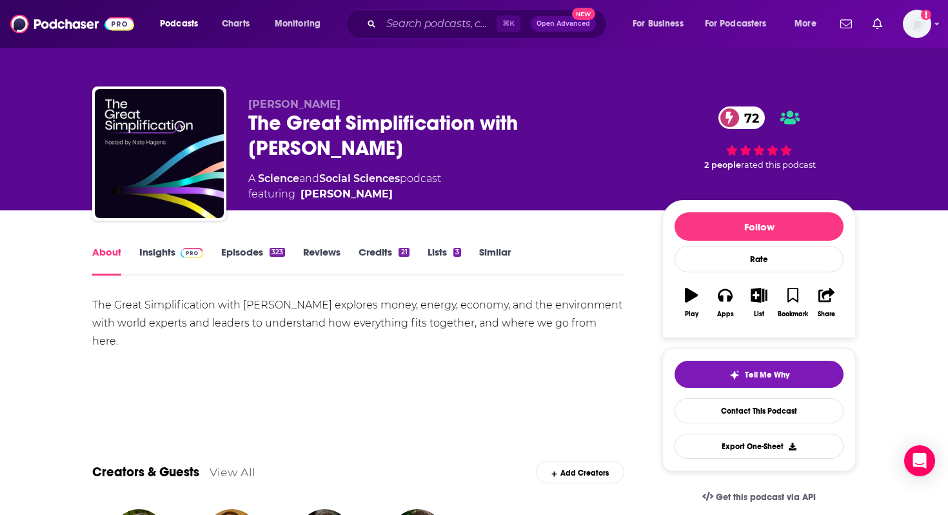
click at [176, 250] on span at bounding box center [189, 252] width 28 height 12
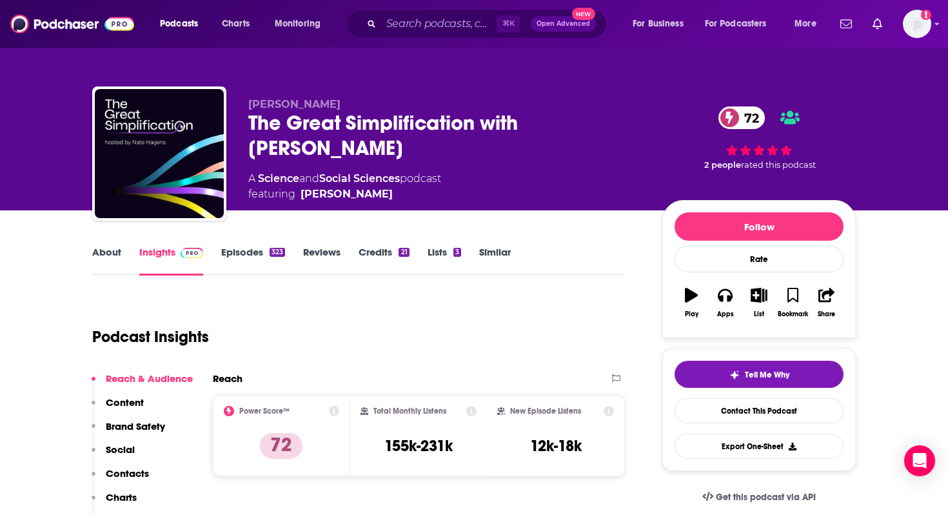
click at [244, 260] on link "Episodes 323" at bounding box center [253, 261] width 64 height 30
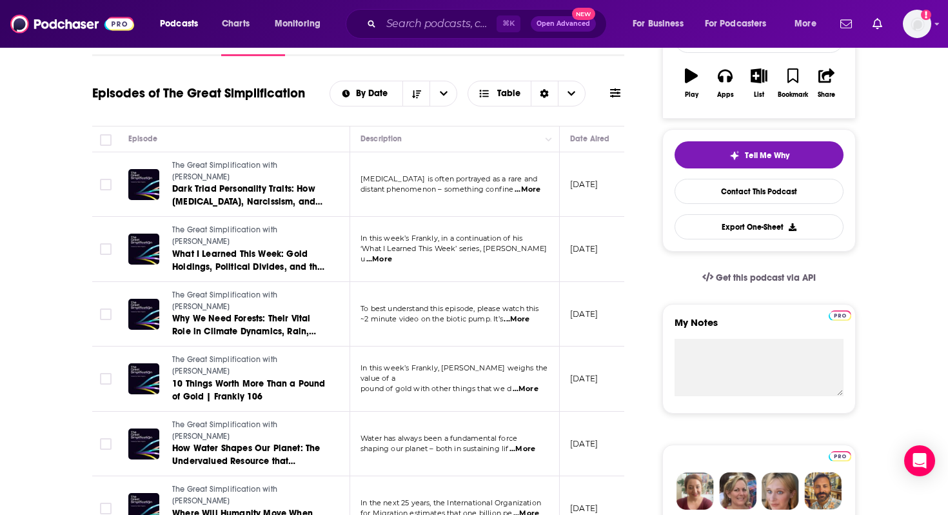
scroll to position [225, 0]
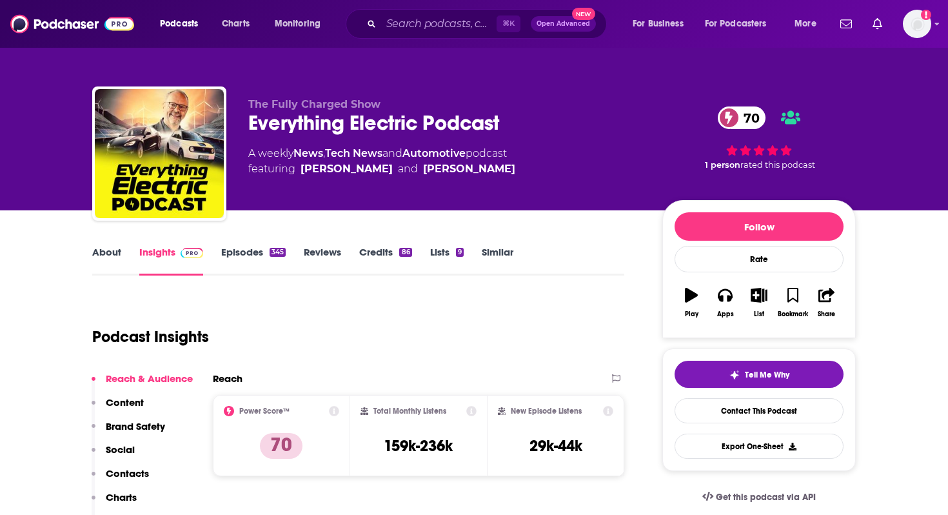
click at [108, 253] on link "About" at bounding box center [106, 261] width 29 height 30
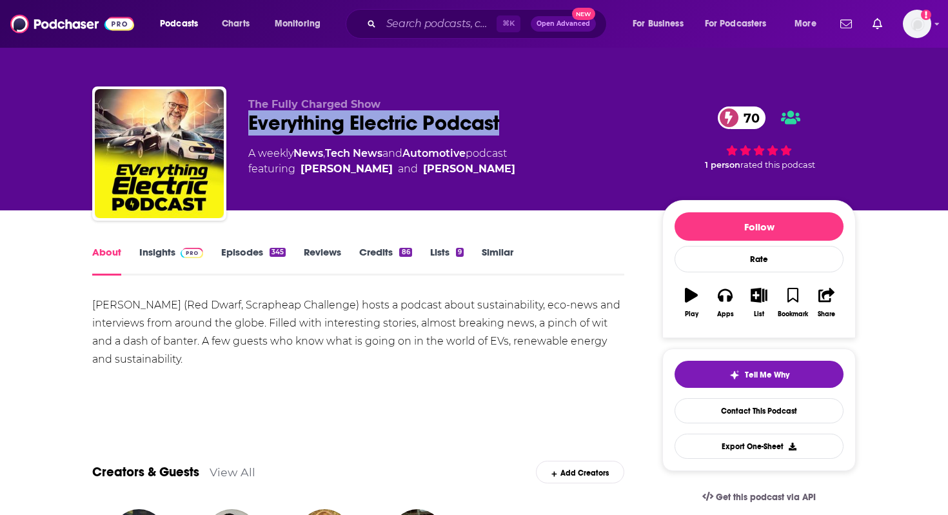
drag, startPoint x: 522, startPoint y: 123, endPoint x: 243, endPoint y: 120, distance: 278.6
click at [243, 120] on div "The Fully Charged Show Everything Electric Podcast 70 A weekly News , Tech News…" at bounding box center [473, 155] width 763 height 139
copy h1 "Everything Electric Podcast"
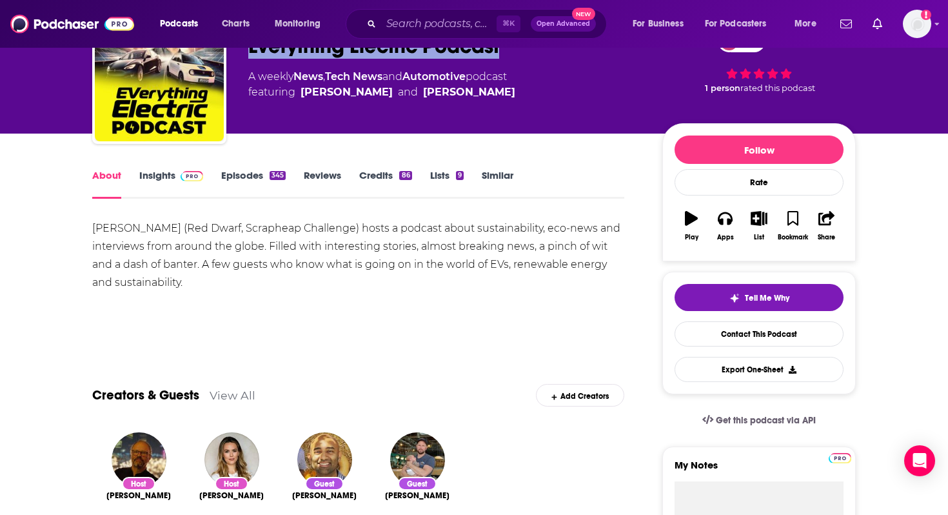
scroll to position [123, 0]
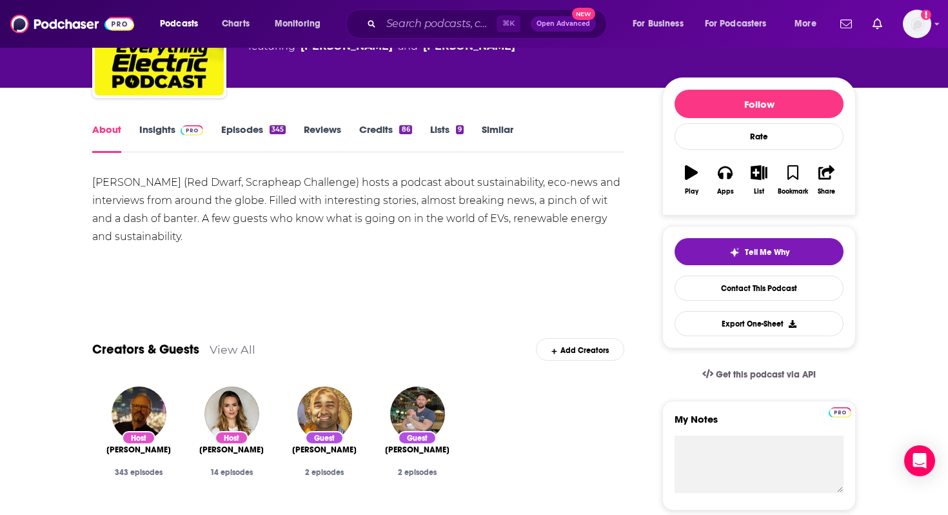
click at [157, 129] on link "Insights" at bounding box center [171, 138] width 64 height 30
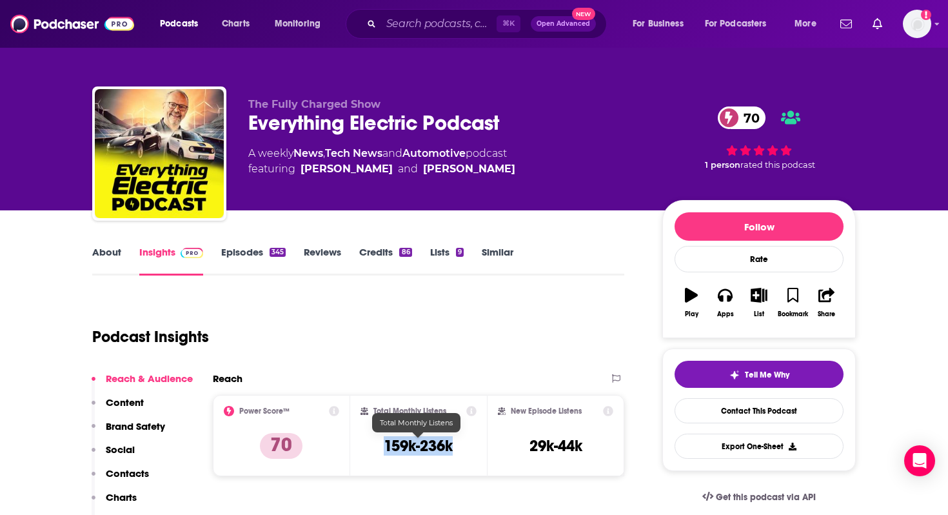
drag, startPoint x: 466, startPoint y: 447, endPoint x: 372, endPoint y: 444, distance: 93.6
click at [372, 444] on div "Total Monthly Listens 159k-236k" at bounding box center [418, 435] width 117 height 59
copy h3 "159k-236k"
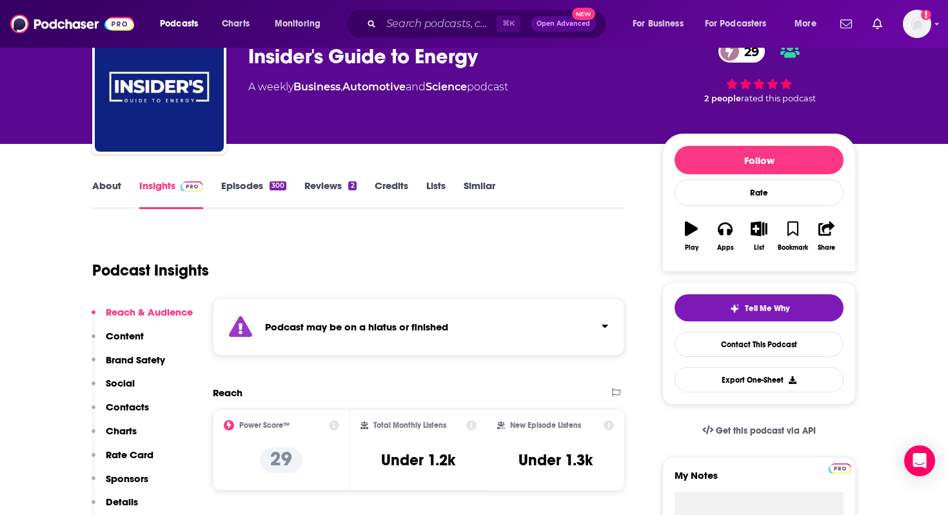
scroll to position [154, 0]
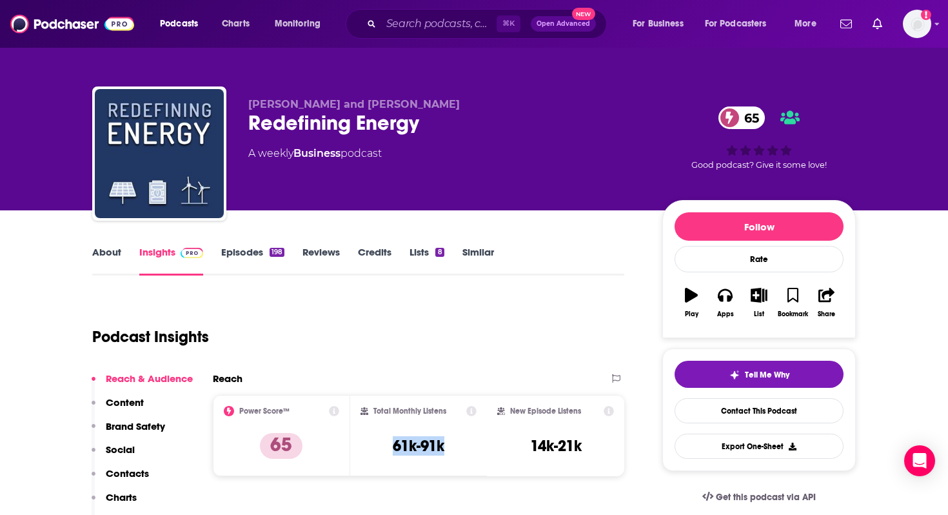
click at [105, 254] on link "About" at bounding box center [106, 261] width 29 height 30
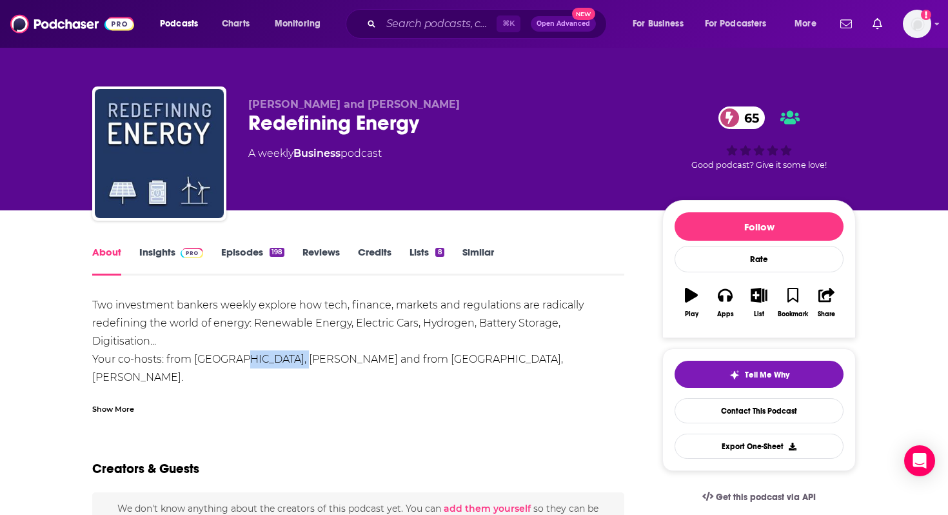
drag, startPoint x: 288, startPoint y: 360, endPoint x: 229, endPoint y: 362, distance: 58.7
click at [229, 362] on div "Two investment bankers weekly explore how tech, finance, markets and regulation…" at bounding box center [358, 359] width 532 height 126
copy div "[PERSON_NAME]"
click at [410, 360] on div "Two investment bankers weekly explore how tech, finance, markets and regulation…" at bounding box center [358, 359] width 532 height 126
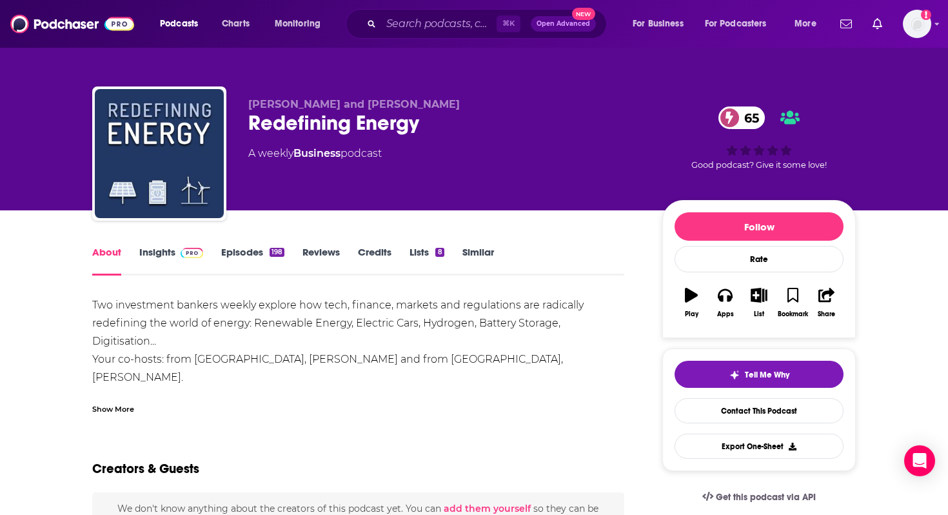
click at [467, 362] on div "Two investment bankers weekly explore how tech, finance, markets and regulation…" at bounding box center [358, 359] width 532 height 126
click at [465, 362] on div "Two investment bankers weekly explore how tech, finance, markets and regulation…" at bounding box center [358, 359] width 532 height 126
drag, startPoint x: 389, startPoint y: 360, endPoint x: 471, endPoint y: 360, distance: 81.9
click at [471, 360] on div "Two investment bankers weekly explore how tech, finance, markets and regulation…" at bounding box center [358, 359] width 532 height 126
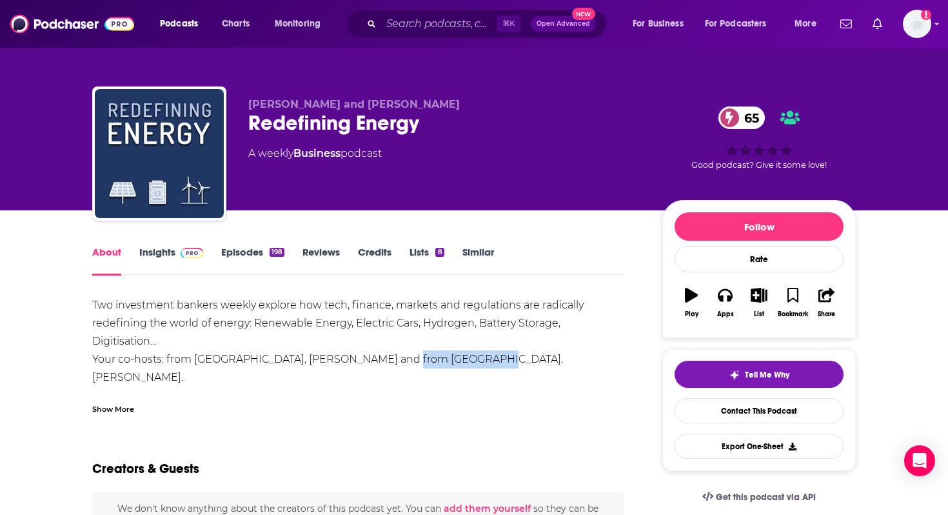
copy div "[PERSON_NAME]"
